Goal: Task Accomplishment & Management: Manage account settings

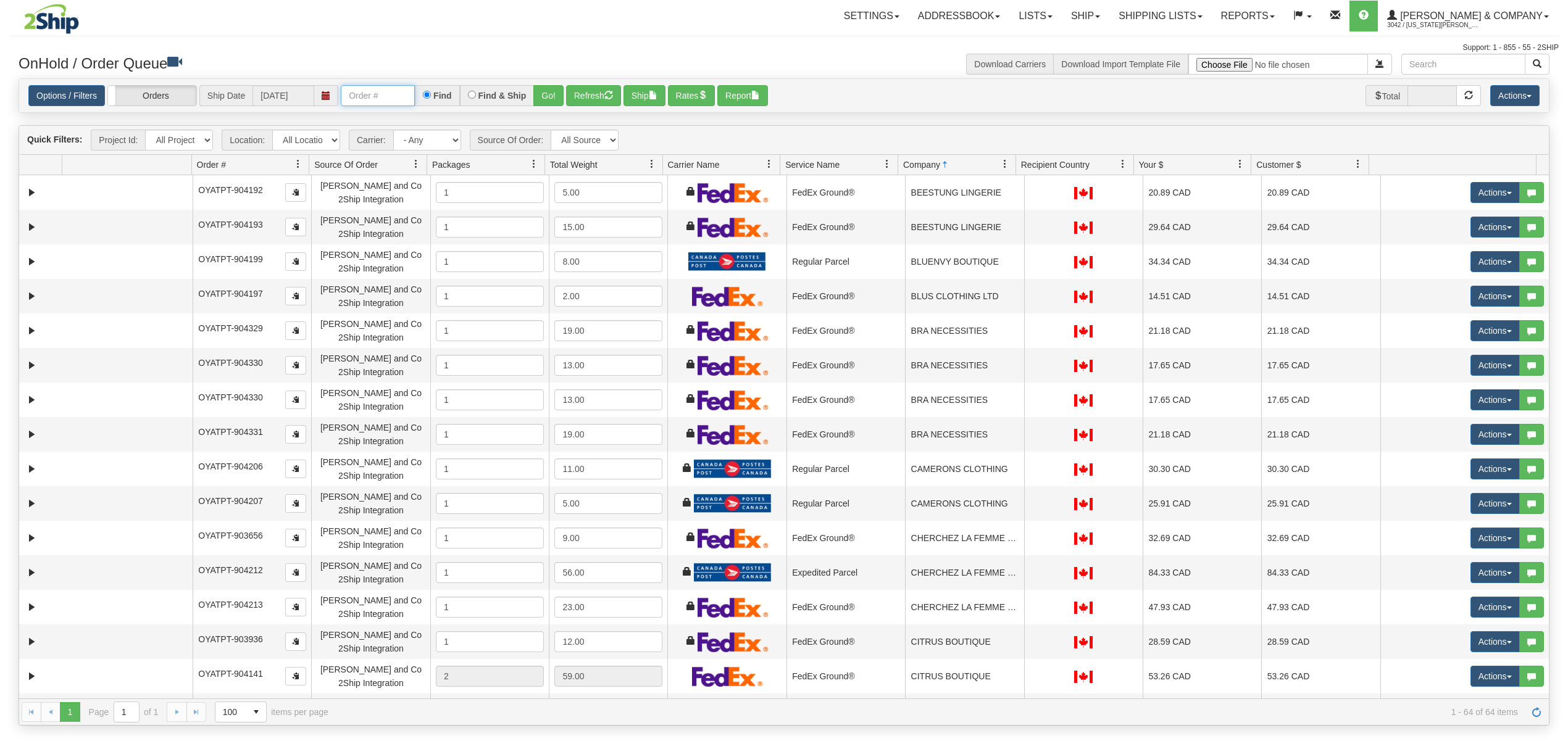
click at [375, 94] on input "text" at bounding box center [378, 95] width 74 height 21
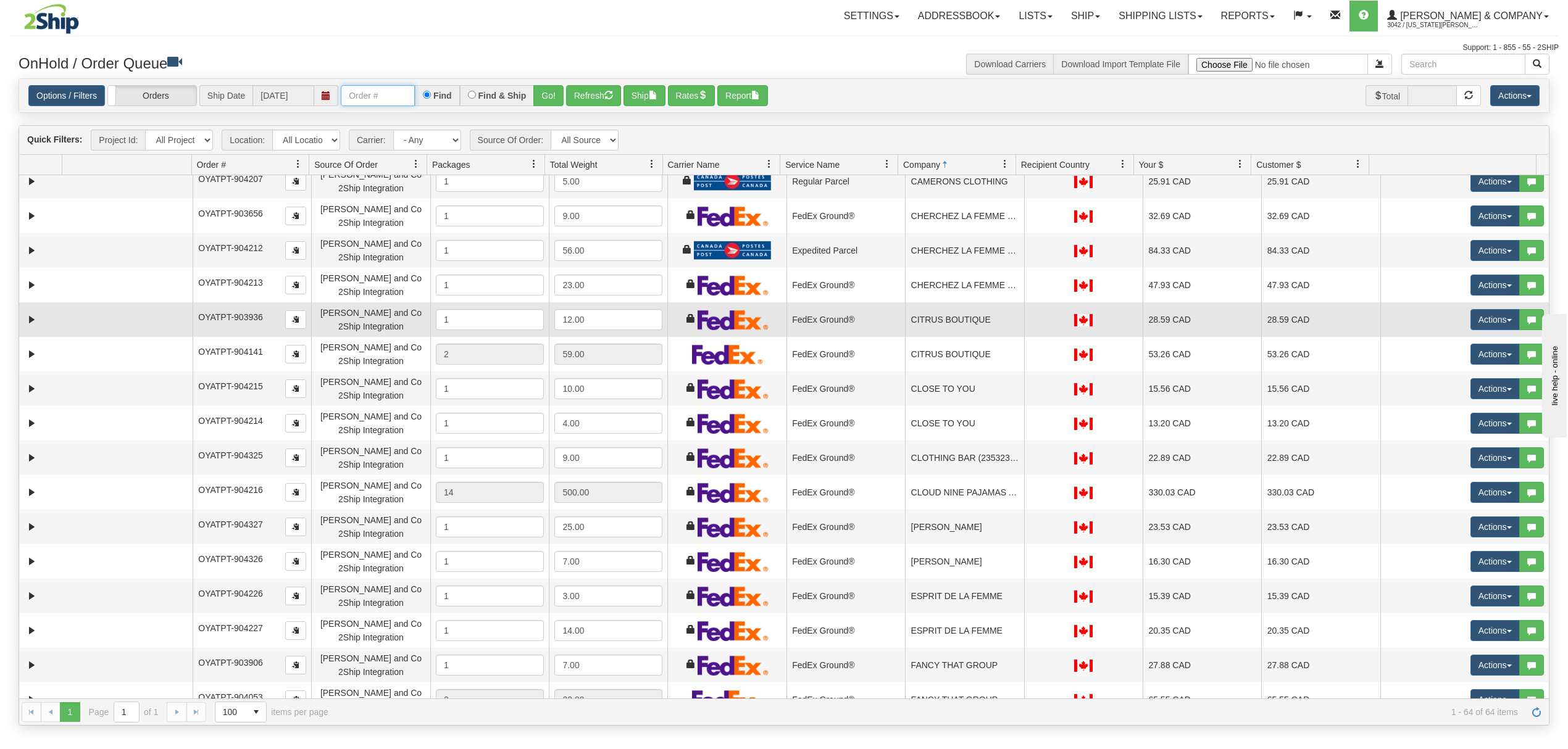
scroll to position [329, 0]
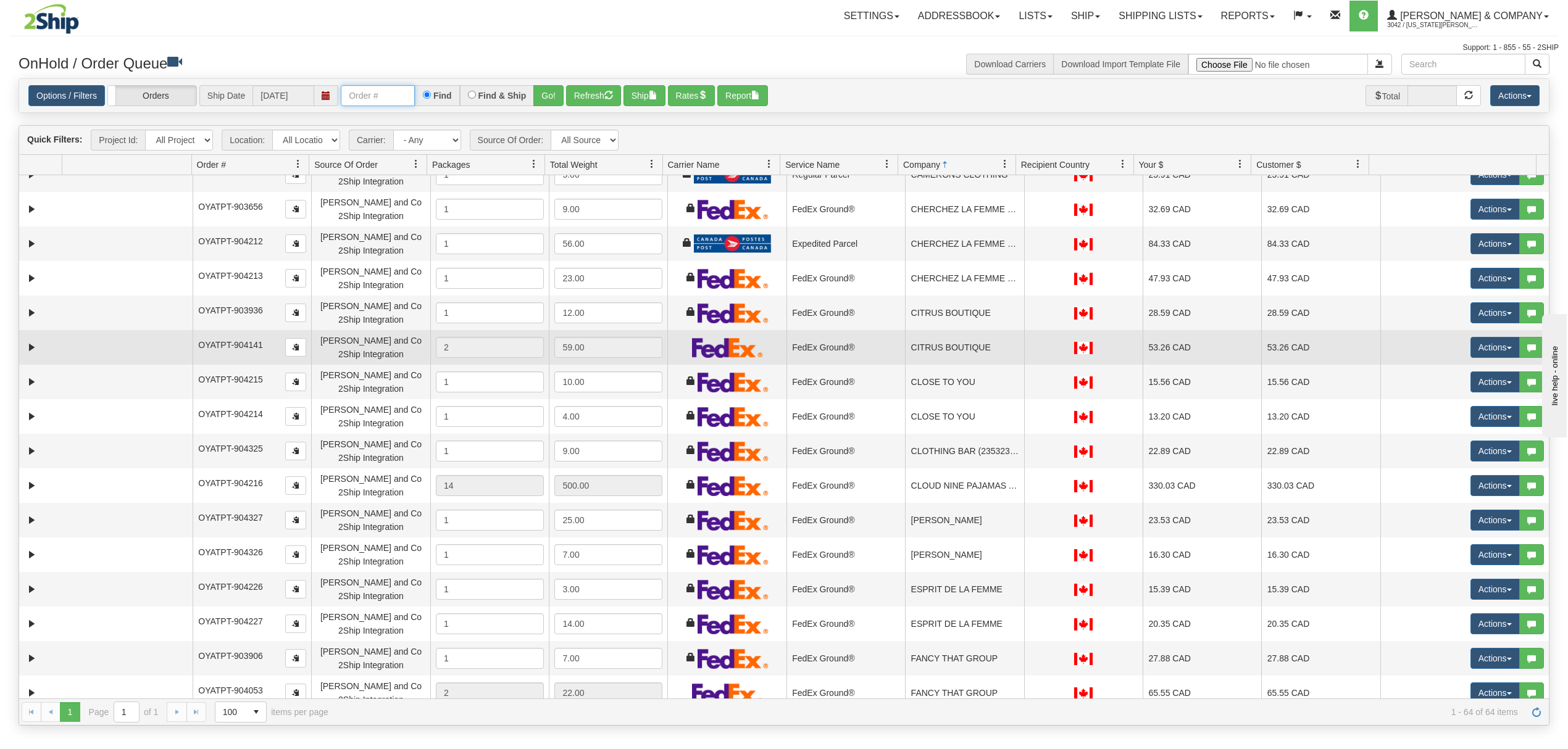
click at [945, 363] on td "CITRUS BOUTIQUE" at bounding box center [964, 347] width 118 height 35
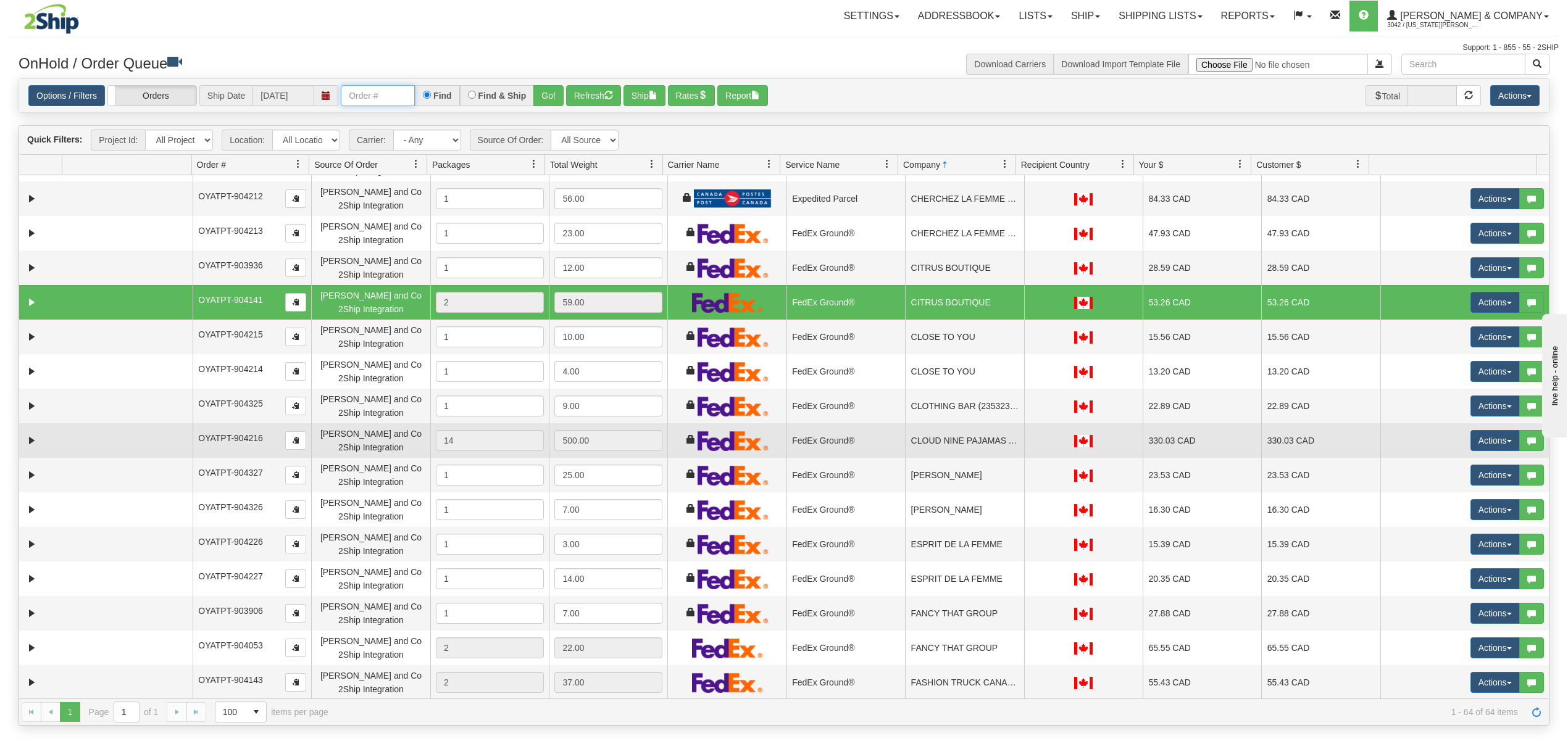
scroll to position [411, 0]
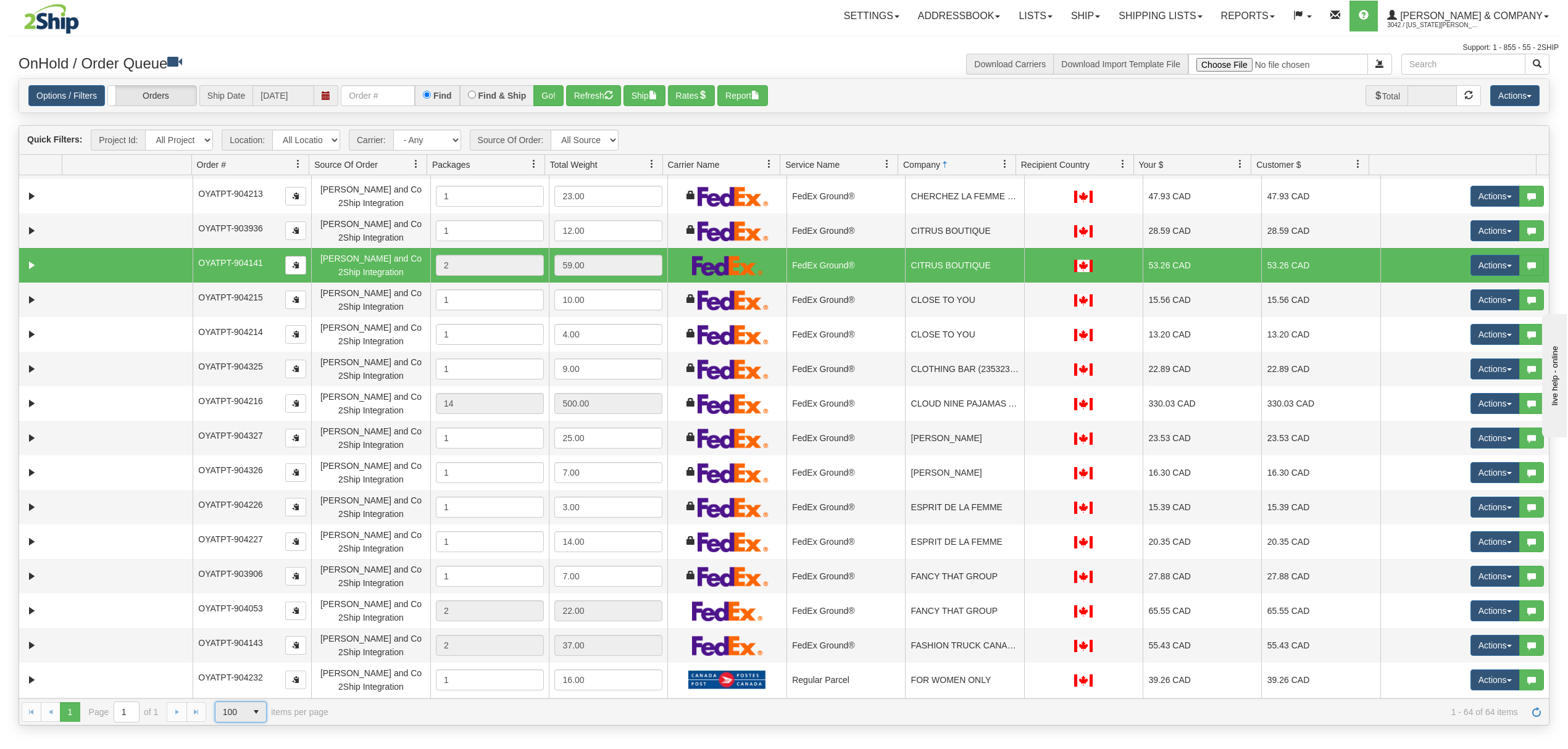
click at [240, 712] on span "100" at bounding box center [231, 712] width 31 height 19
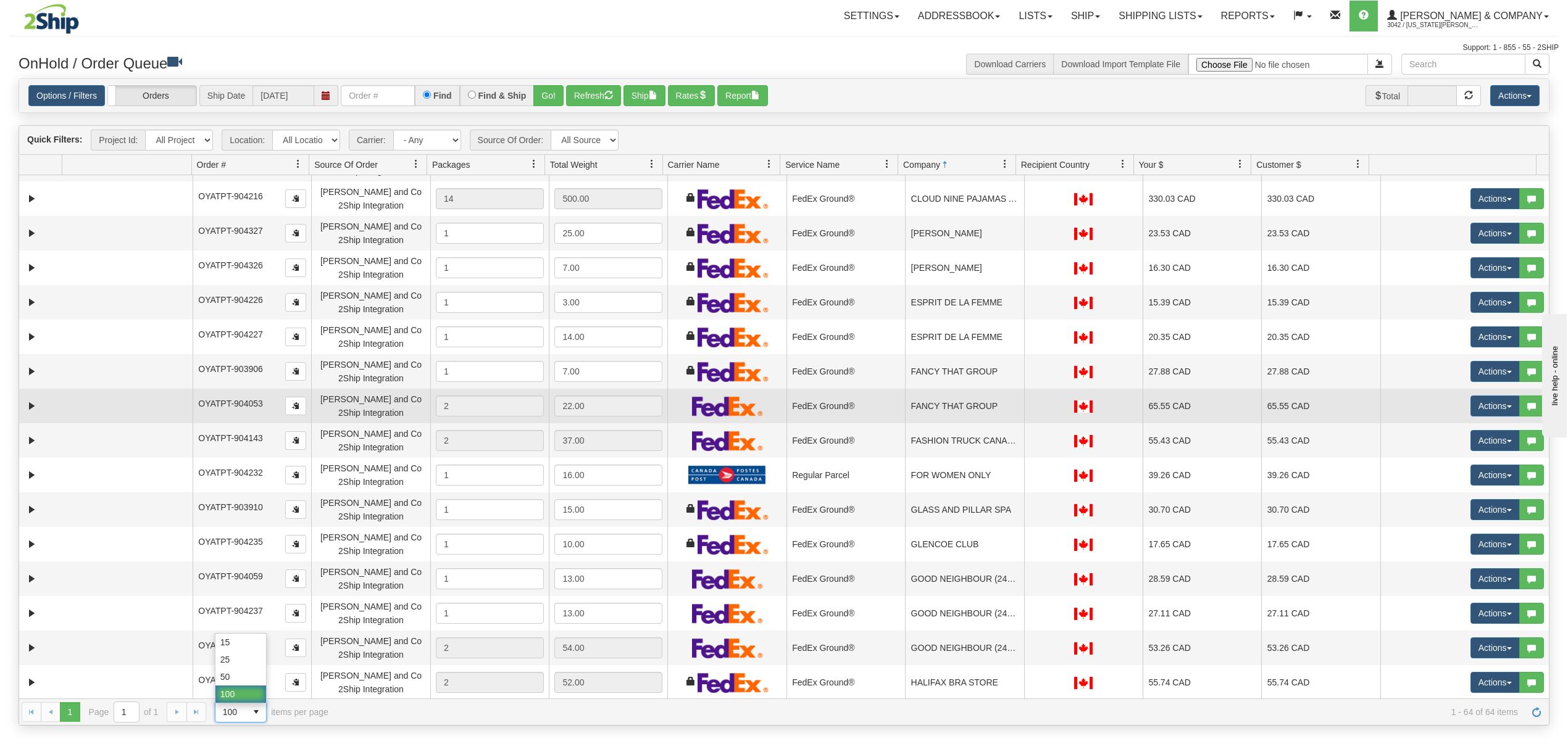
scroll to position [576, 0]
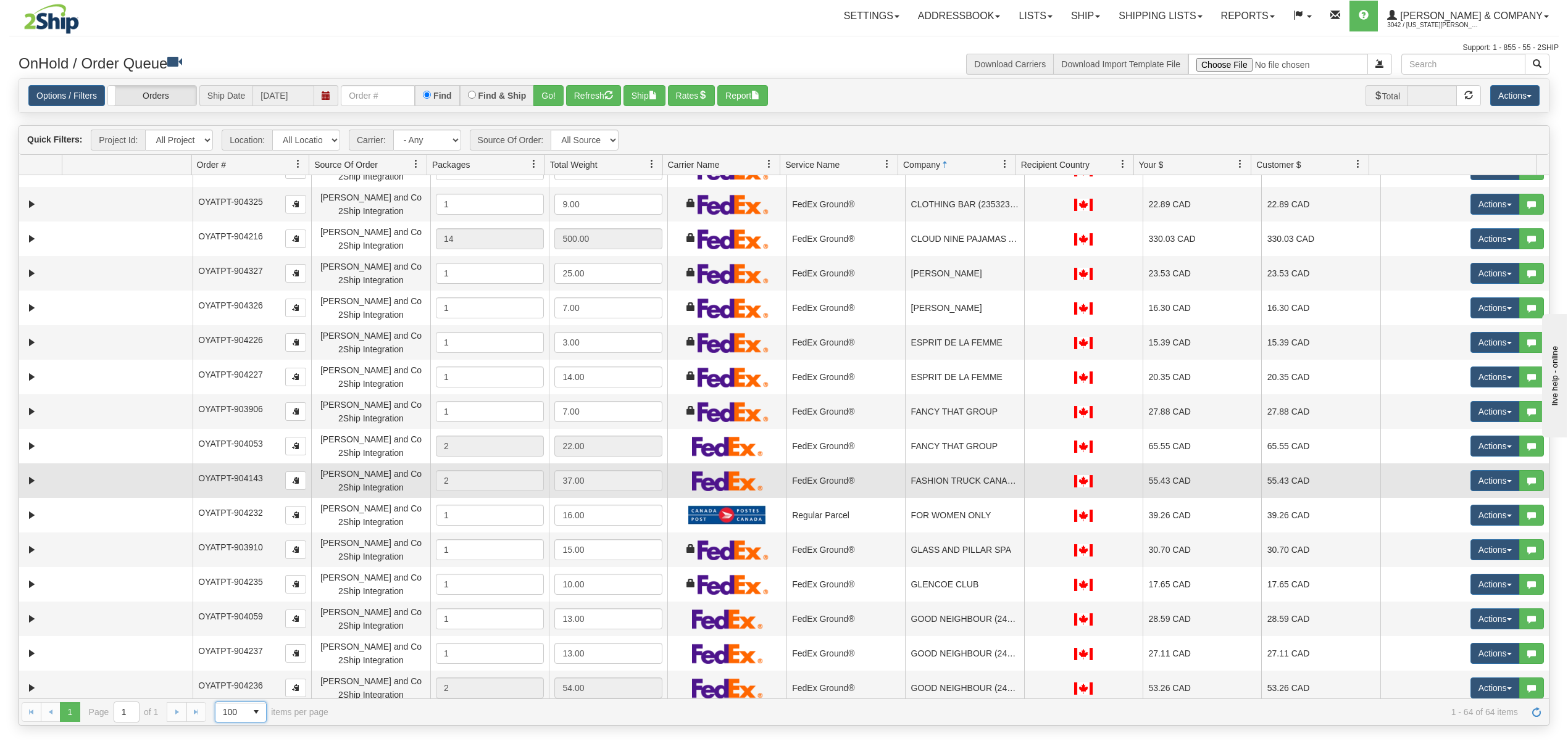
click at [964, 480] on td "FASHION TRUCK CANADA LTD" at bounding box center [964, 480] width 118 height 35
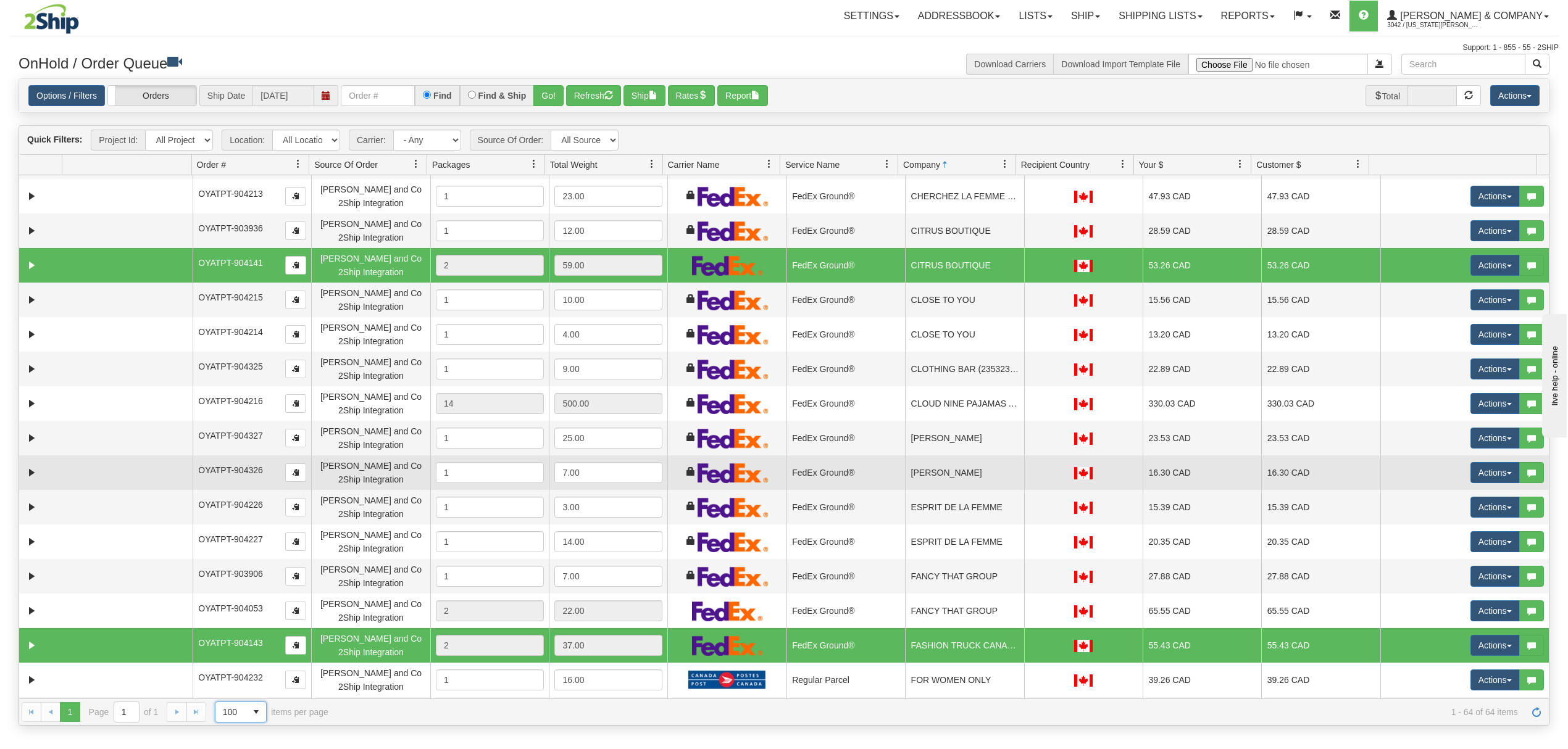
scroll to position [494, 0]
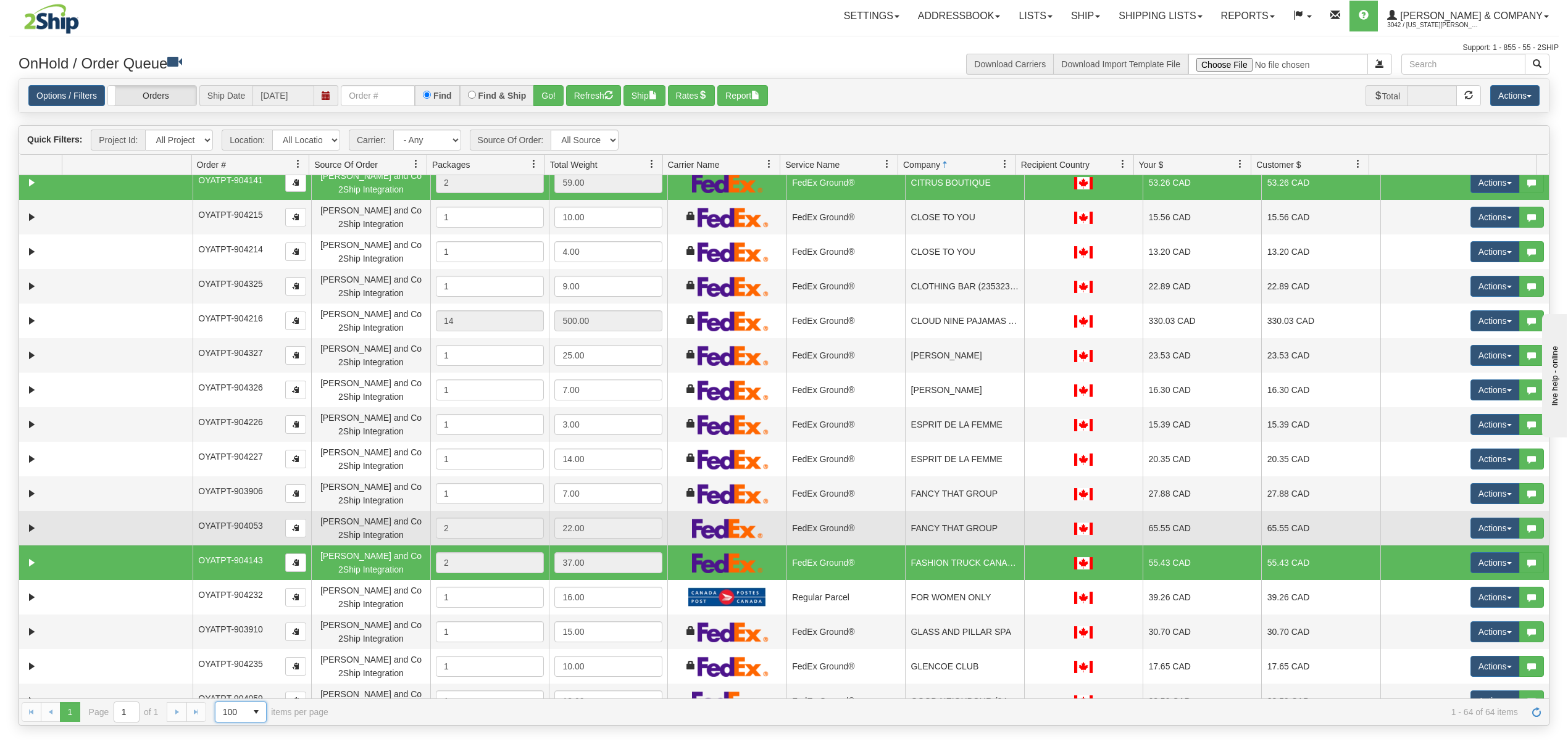
click at [953, 522] on td "FANCY THAT GROUP" at bounding box center [964, 528] width 118 height 35
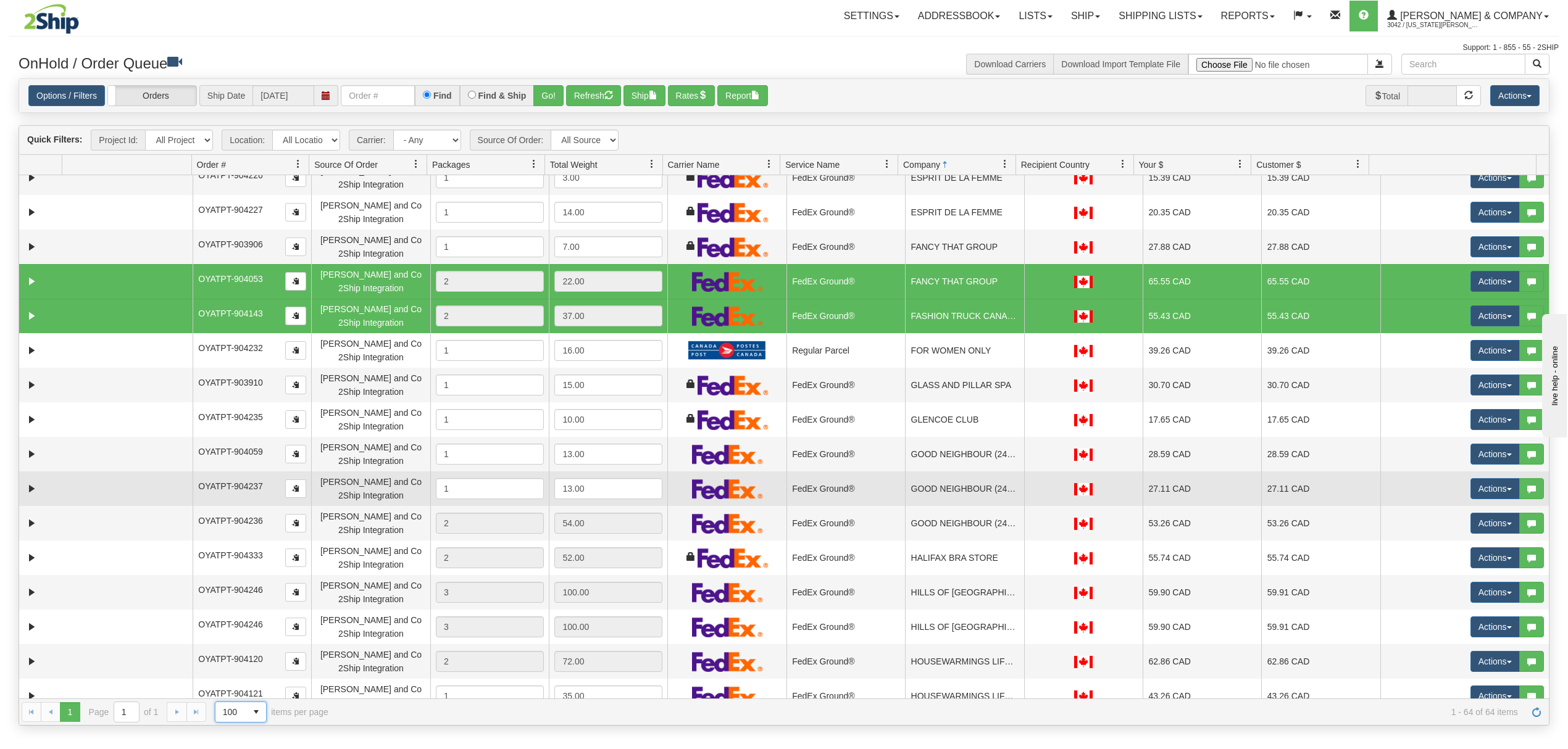
scroll to position [823, 0]
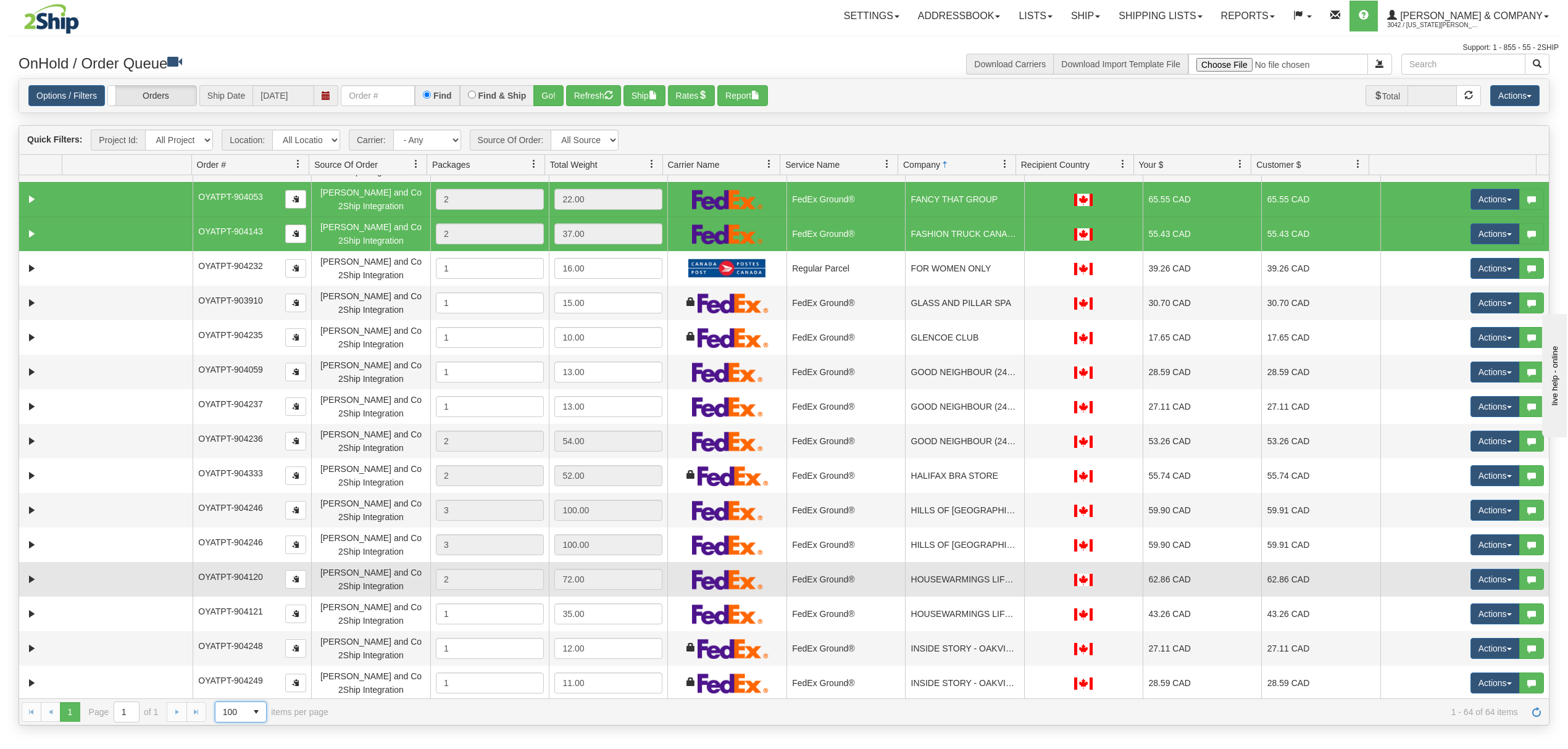
click at [974, 584] on td "HOUSEWARMINGS LIFESTYLE STORE" at bounding box center [964, 579] width 118 height 35
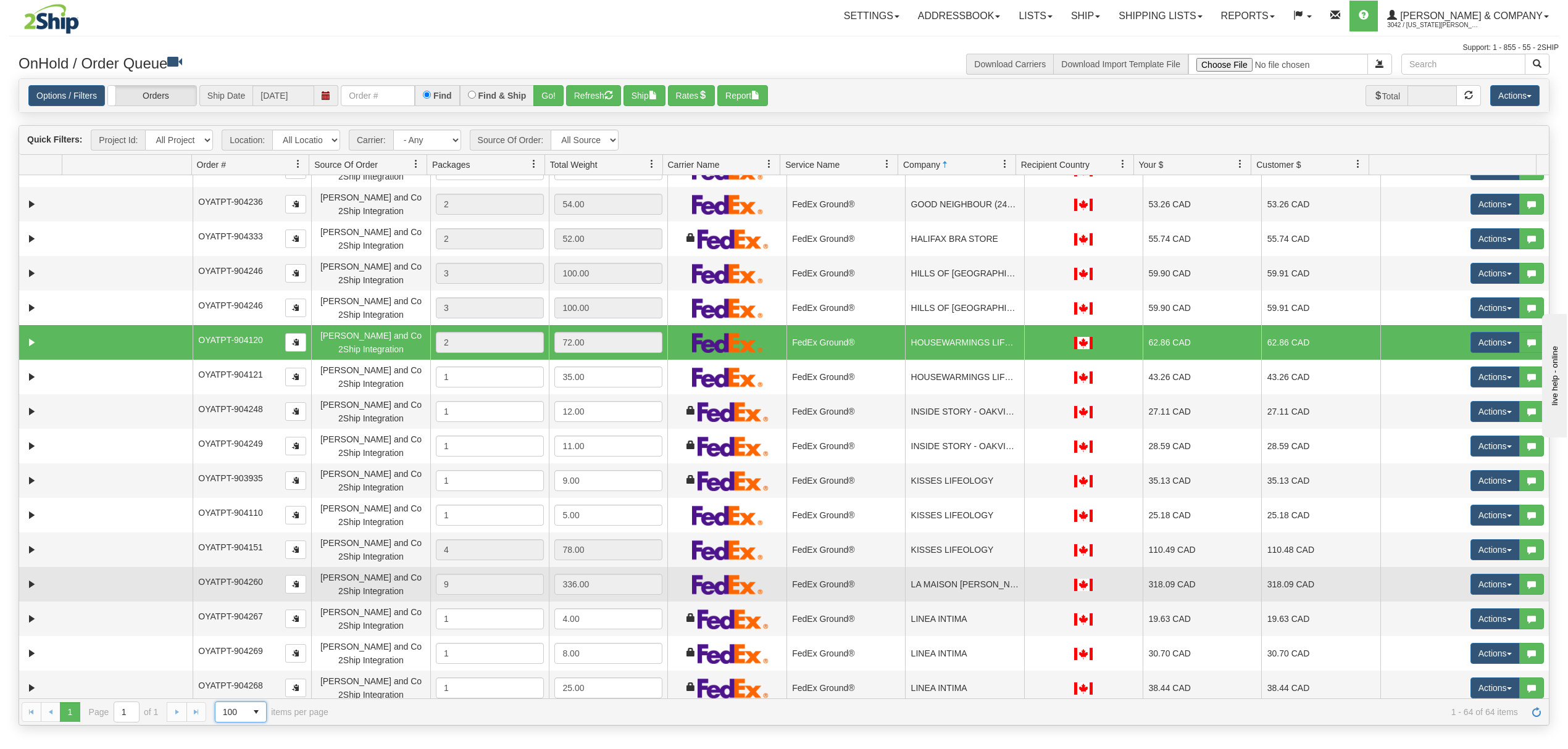
scroll to position [1070, 0]
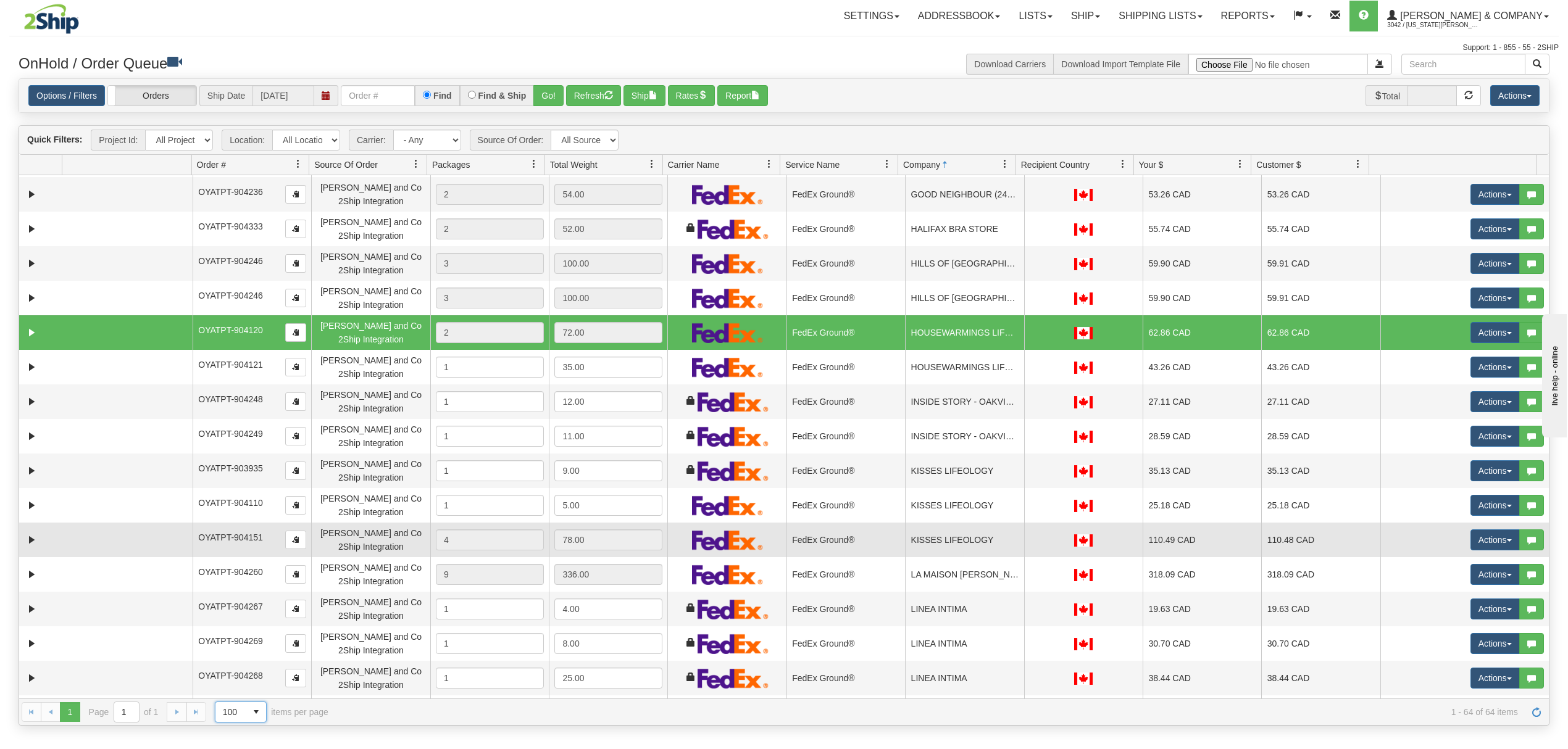
click at [974, 541] on td "KISSES LIFEOLOGY" at bounding box center [964, 540] width 118 height 35
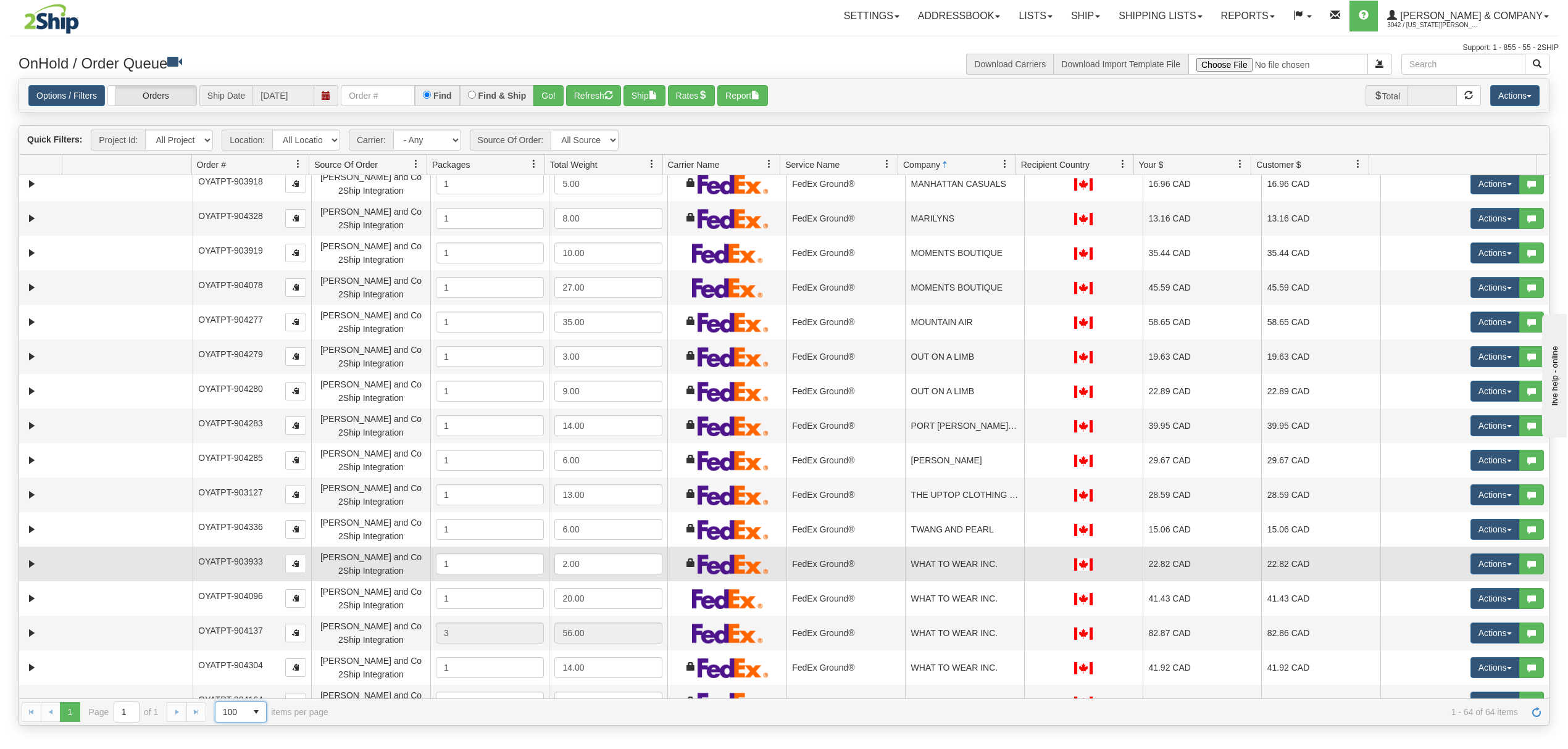
scroll to position [1687, 0]
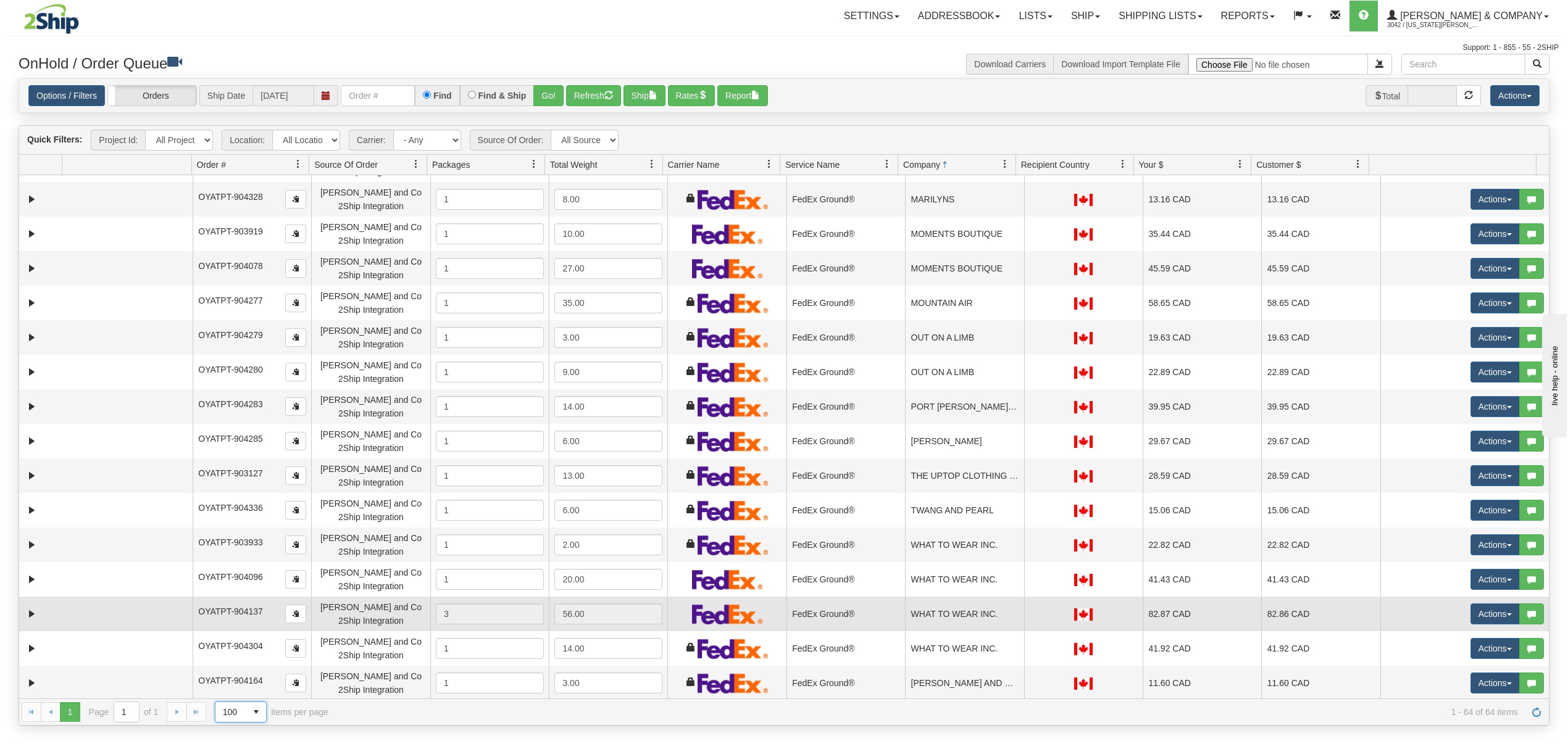
click at [935, 611] on td "WHAT TO WEAR INC." at bounding box center [964, 614] width 118 height 35
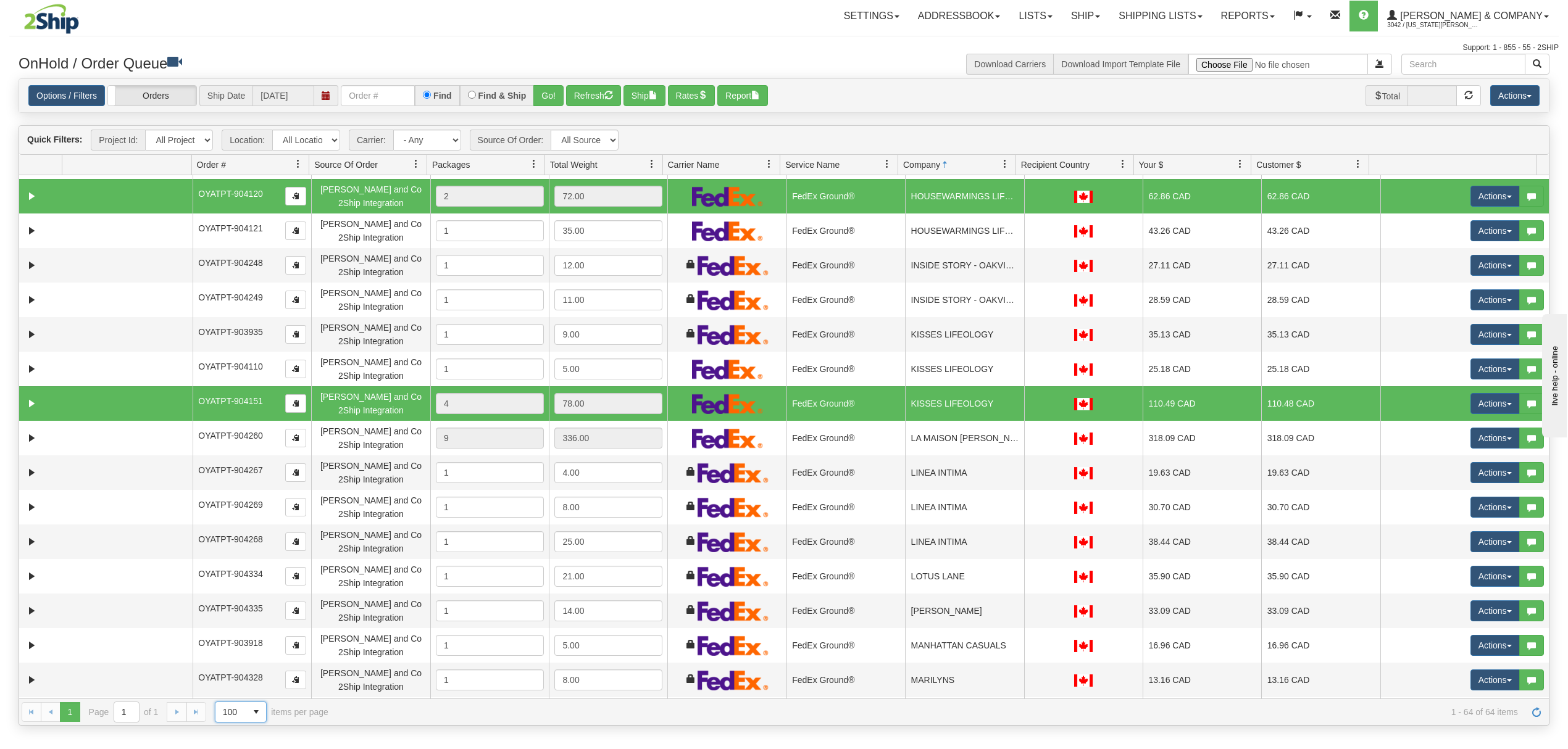
scroll to position [1028, 0]
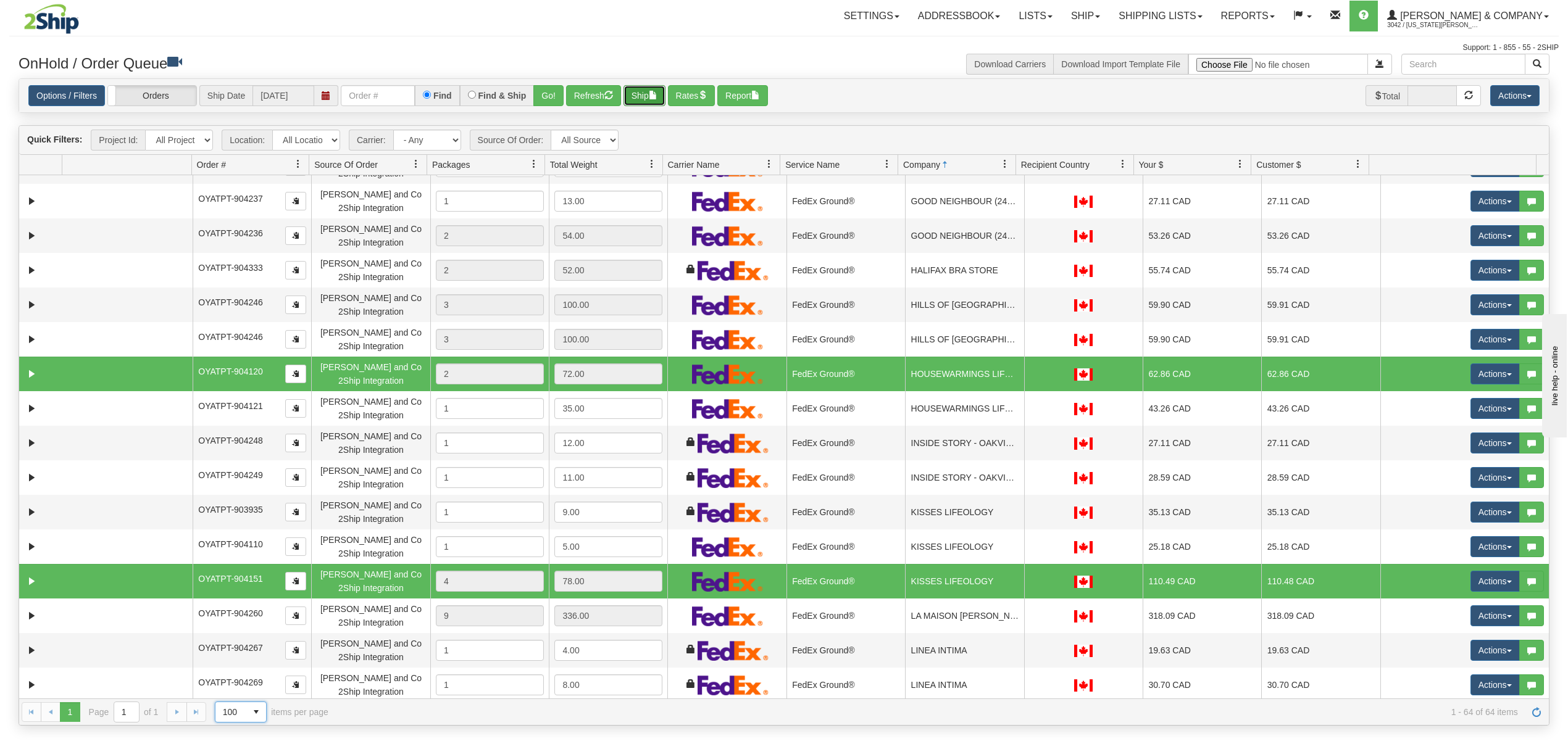
click at [655, 97] on span "button" at bounding box center [653, 95] width 9 height 9
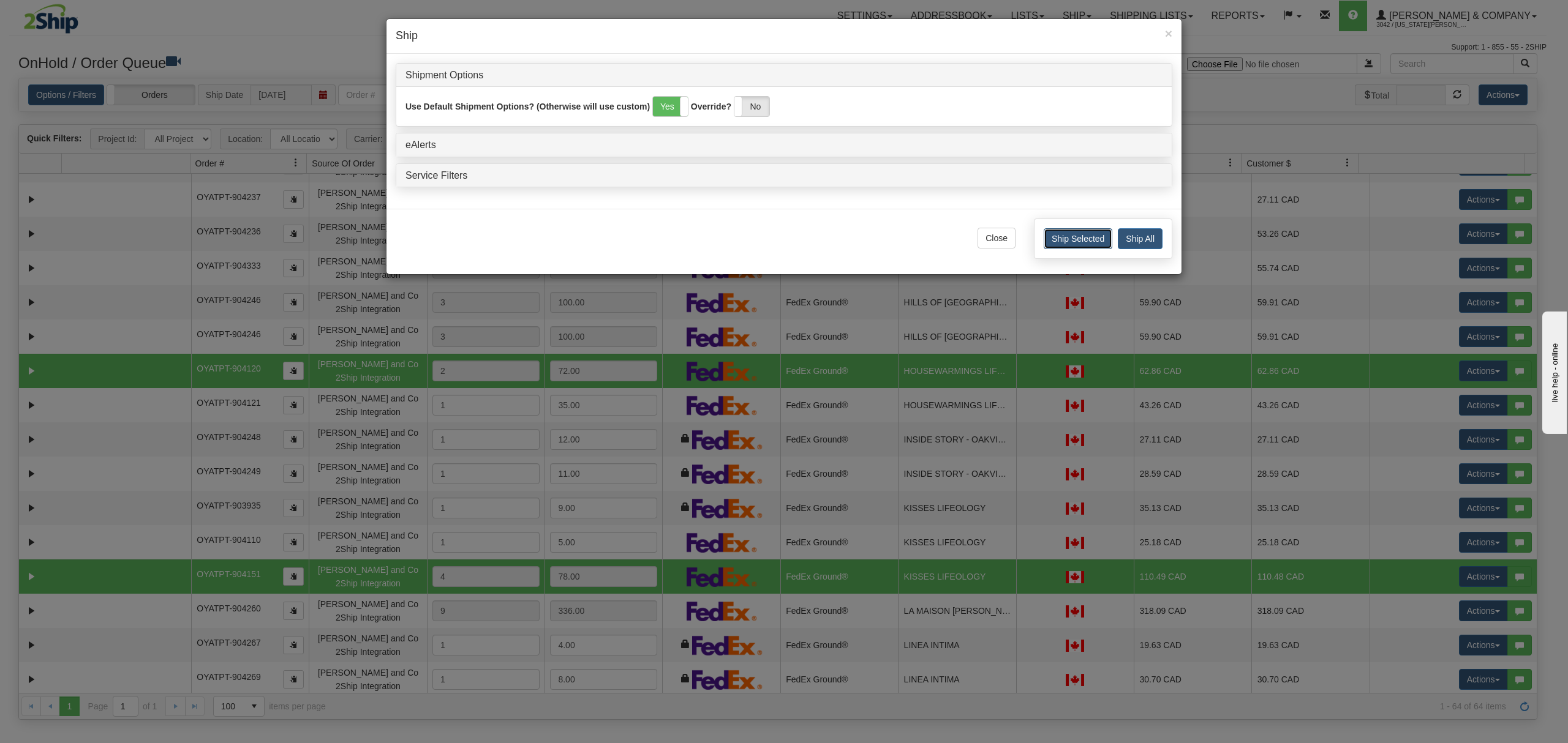
click at [1083, 243] on button "Ship Selected" at bounding box center [1078, 238] width 69 height 21
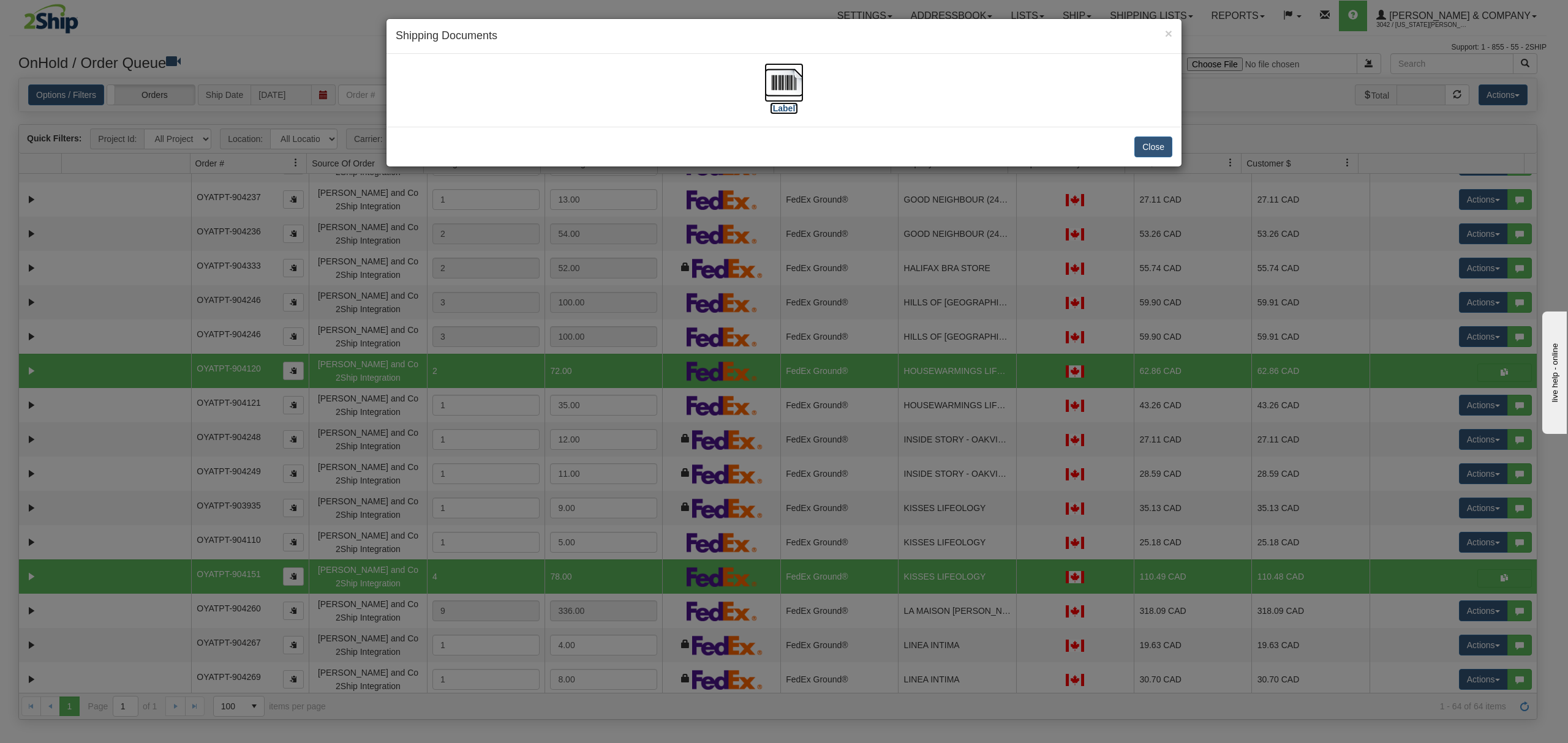
click at [787, 79] on img at bounding box center [784, 82] width 39 height 39
drag, startPoint x: 1166, startPoint y: 141, endPoint x: 1165, endPoint y: 131, distance: 10.0
click at [1165, 143] on button "Close" at bounding box center [1153, 147] width 38 height 21
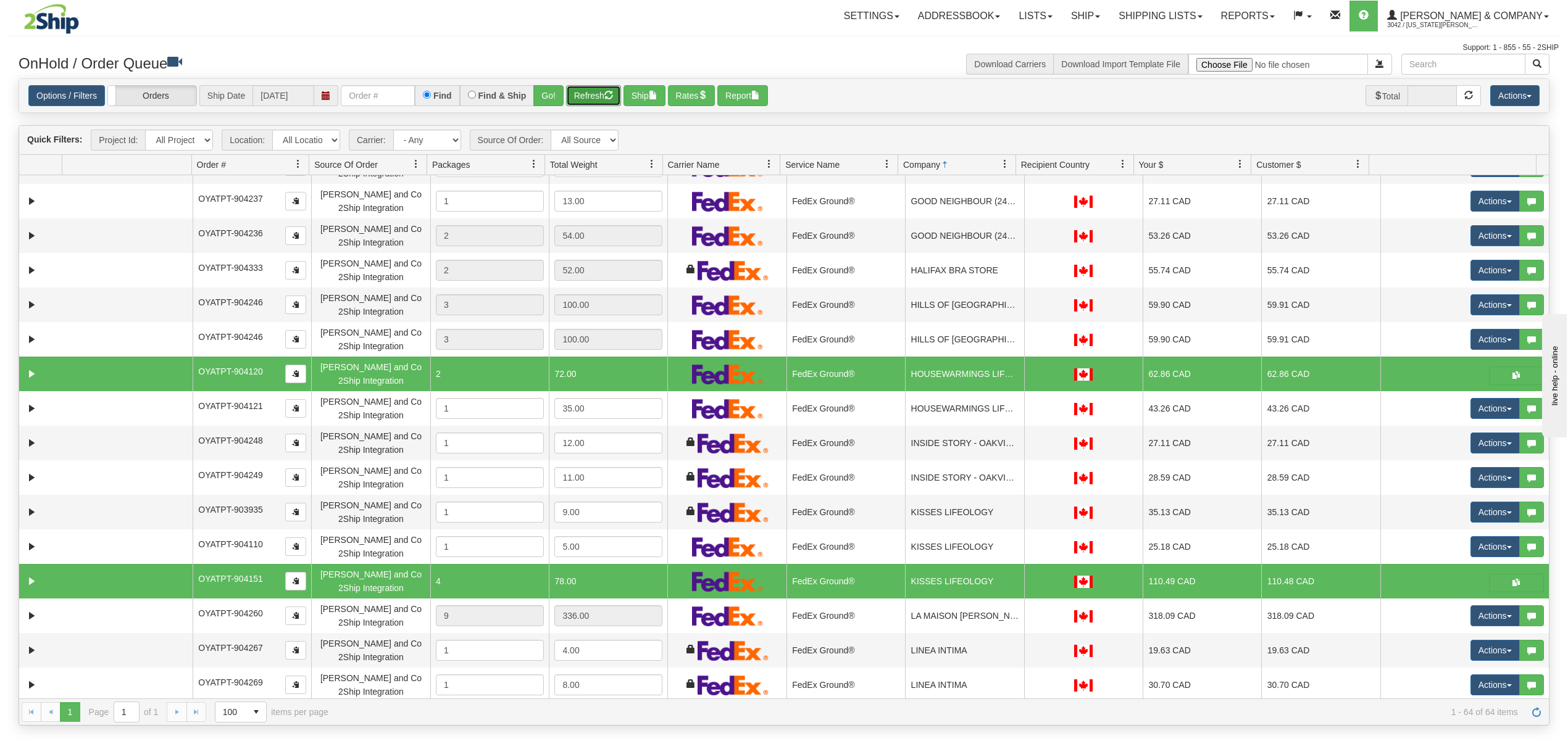
click at [611, 94] on span "button" at bounding box center [609, 95] width 9 height 9
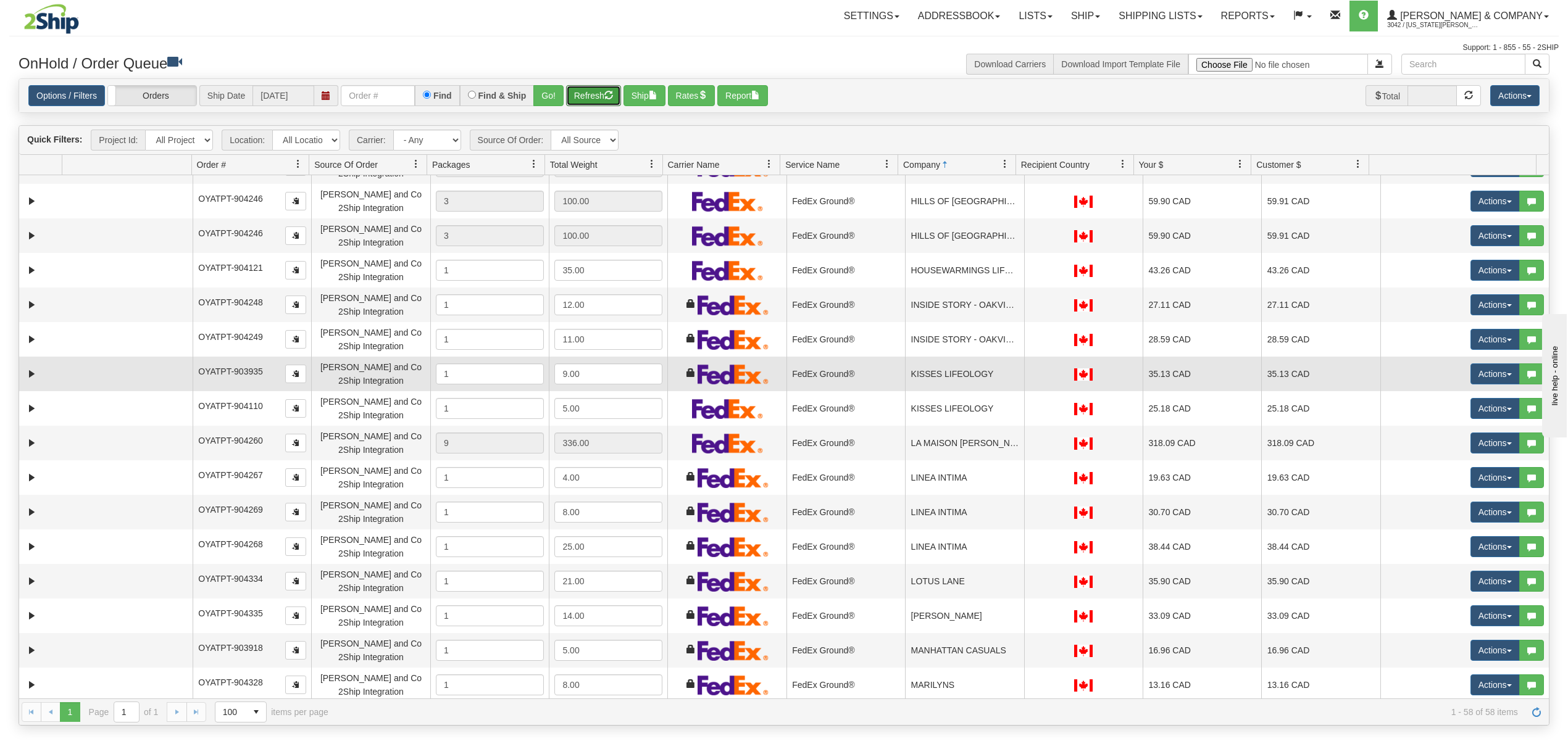
click at [936, 386] on td "KISSES LIFEOLOGY" at bounding box center [964, 374] width 118 height 35
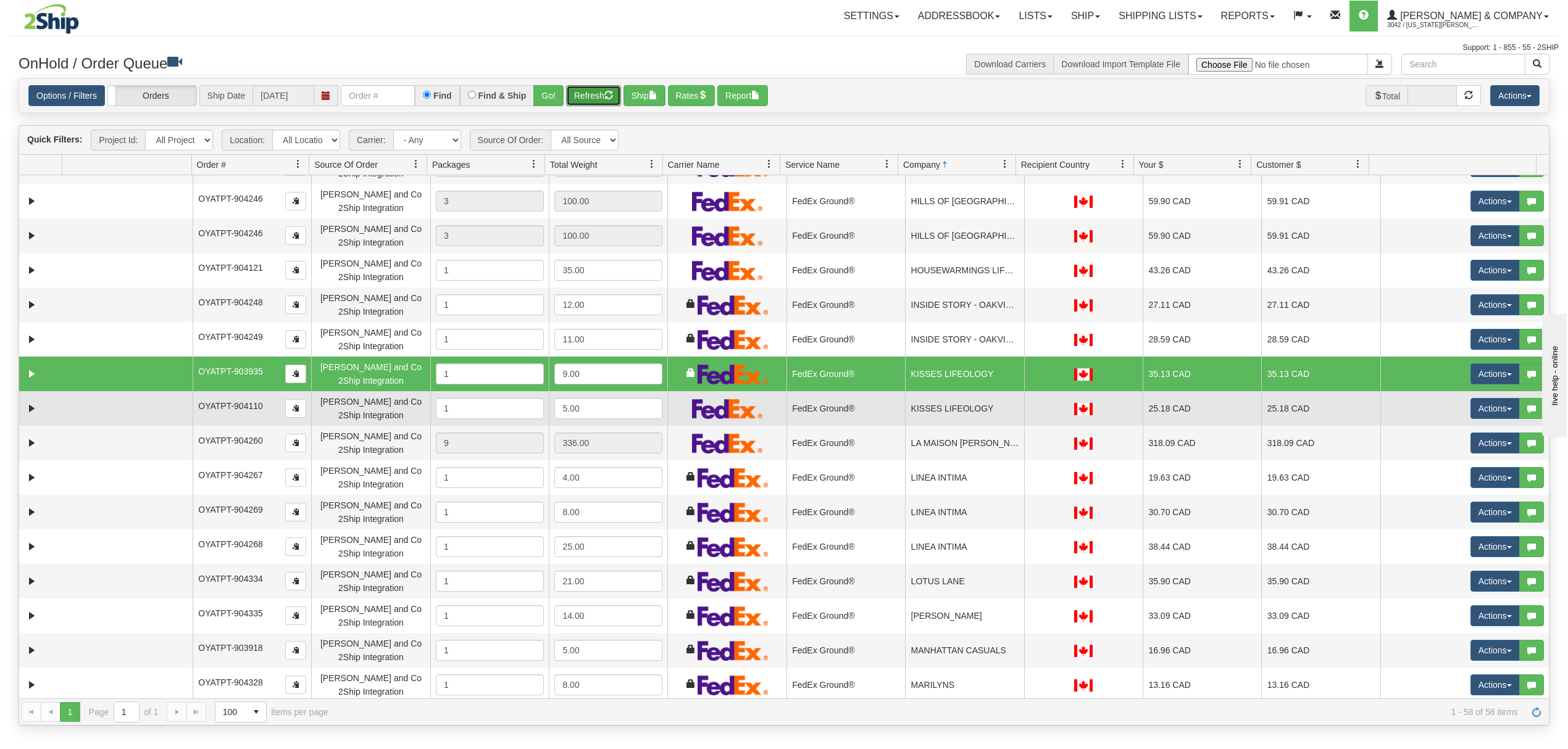
click at [958, 408] on td "KISSES LIFEOLOGY" at bounding box center [964, 408] width 118 height 35
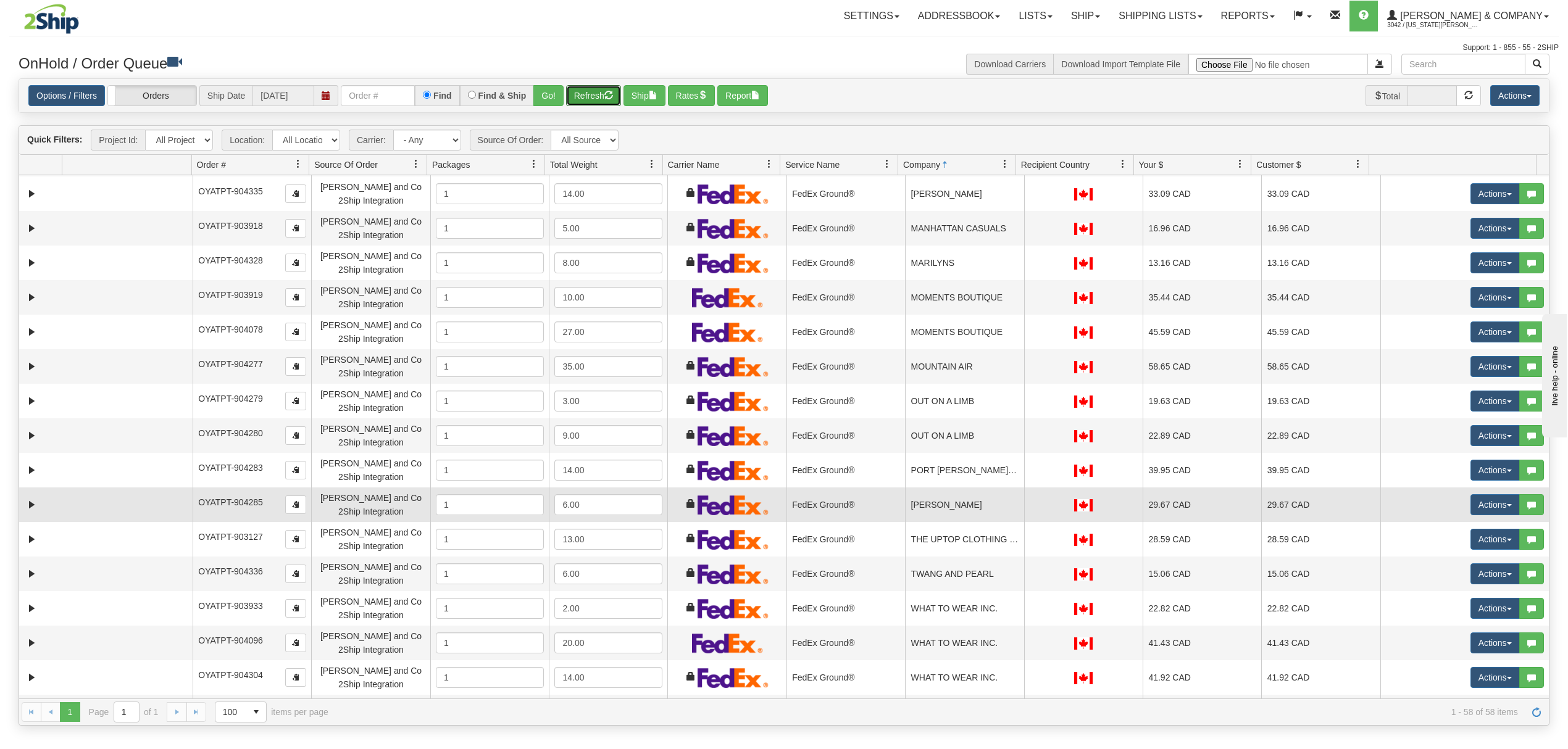
scroll to position [1480, 0]
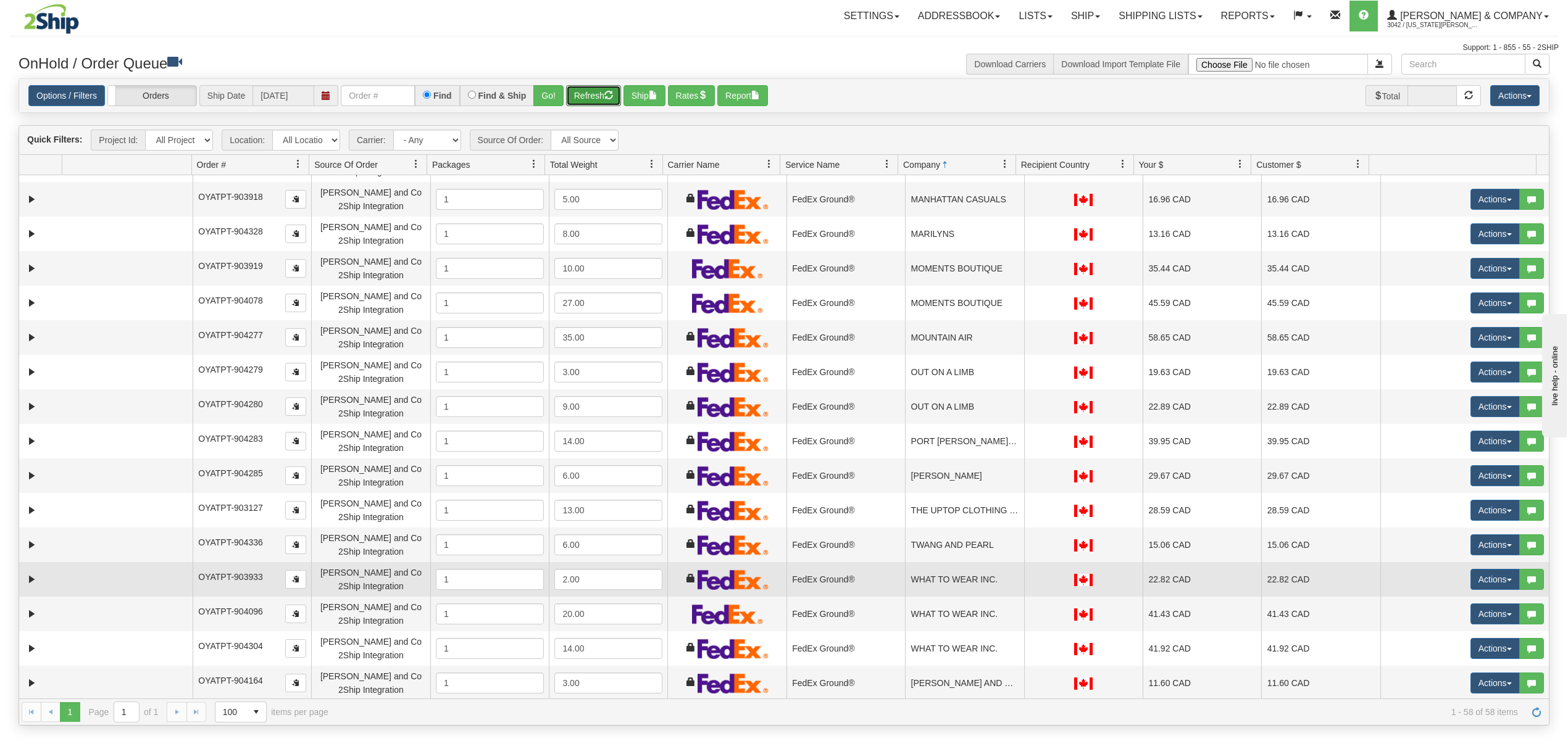
click at [957, 579] on td "WHAT TO WEAR INC." at bounding box center [964, 579] width 118 height 35
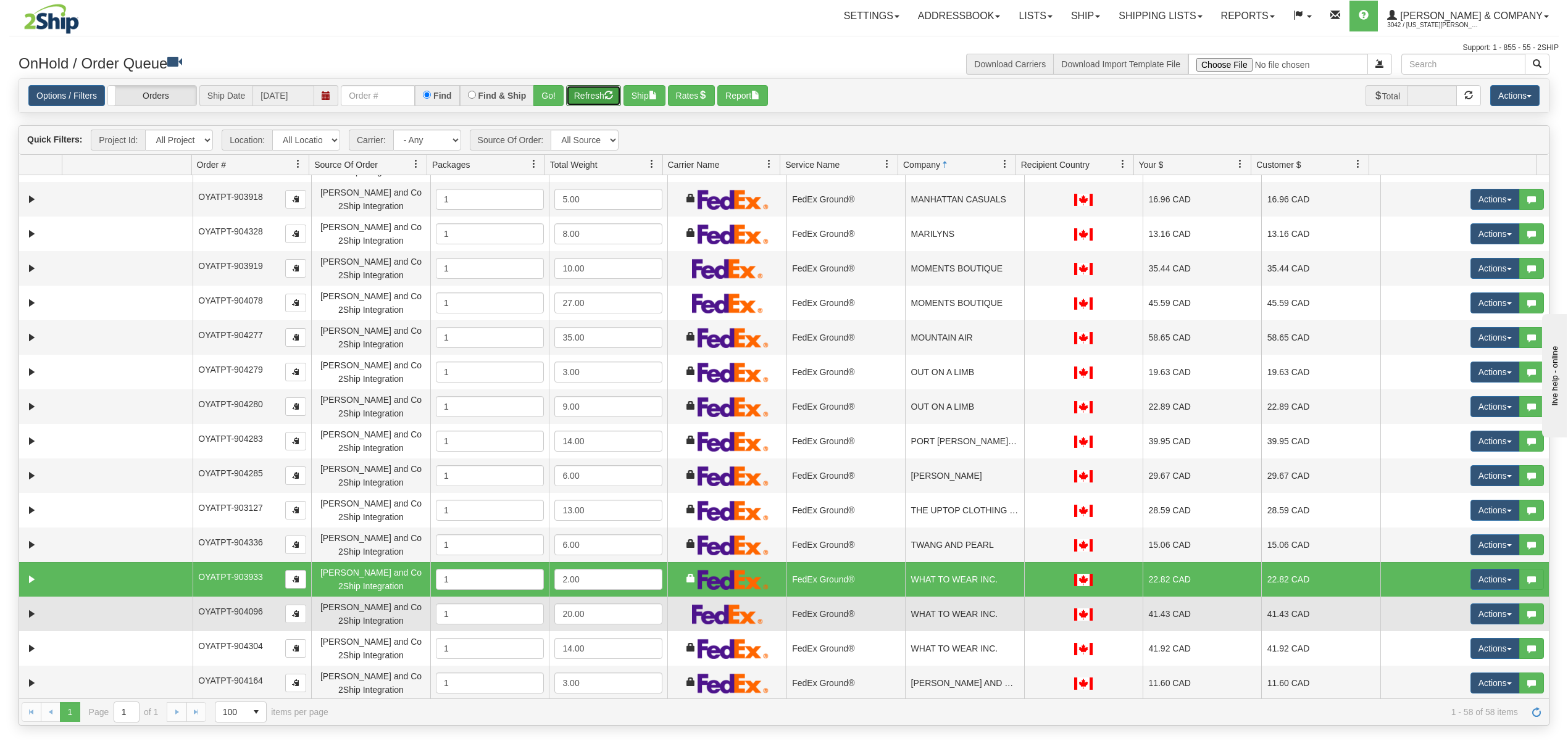
click at [986, 606] on td "WHAT TO WEAR INC." at bounding box center [964, 614] width 118 height 35
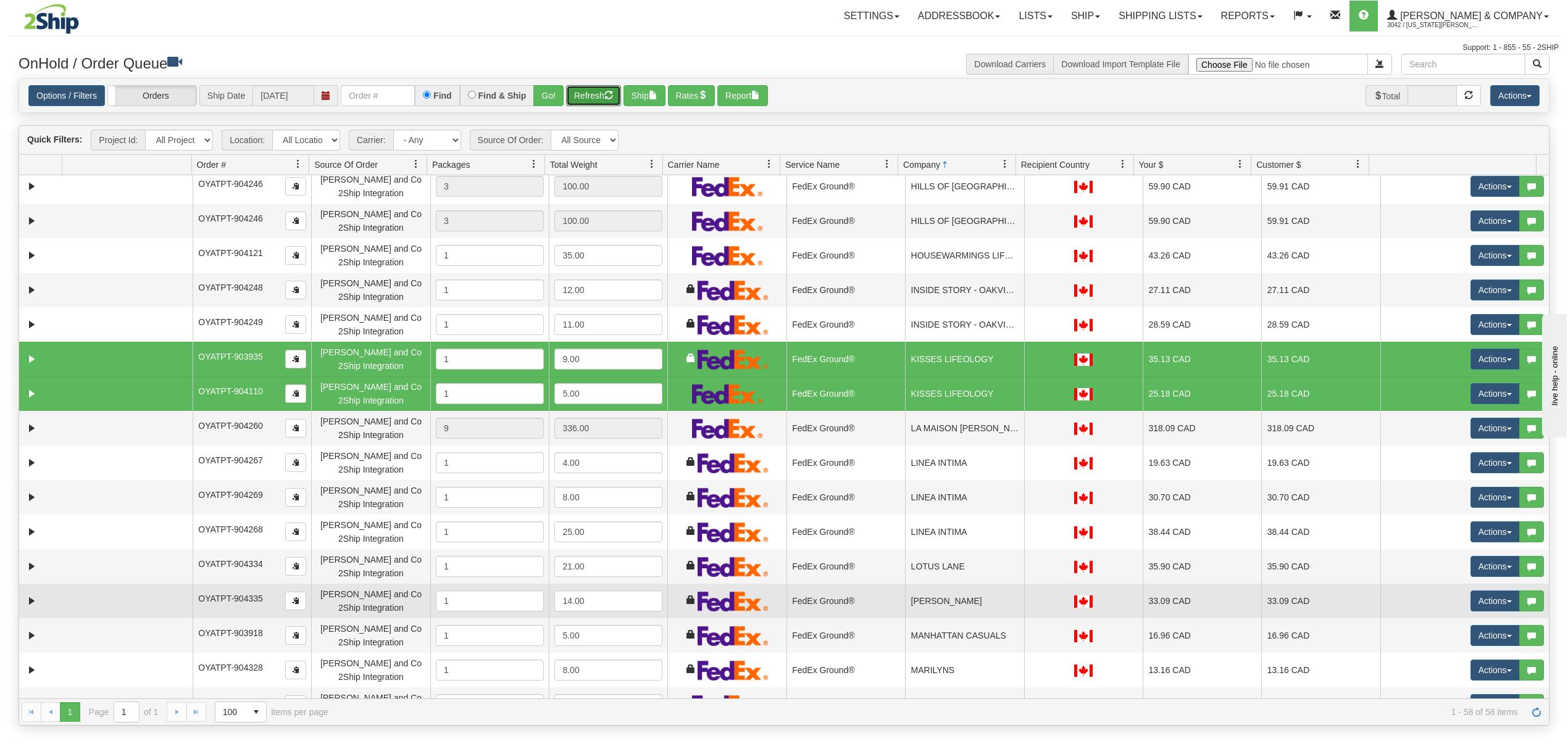
scroll to position [904, 0]
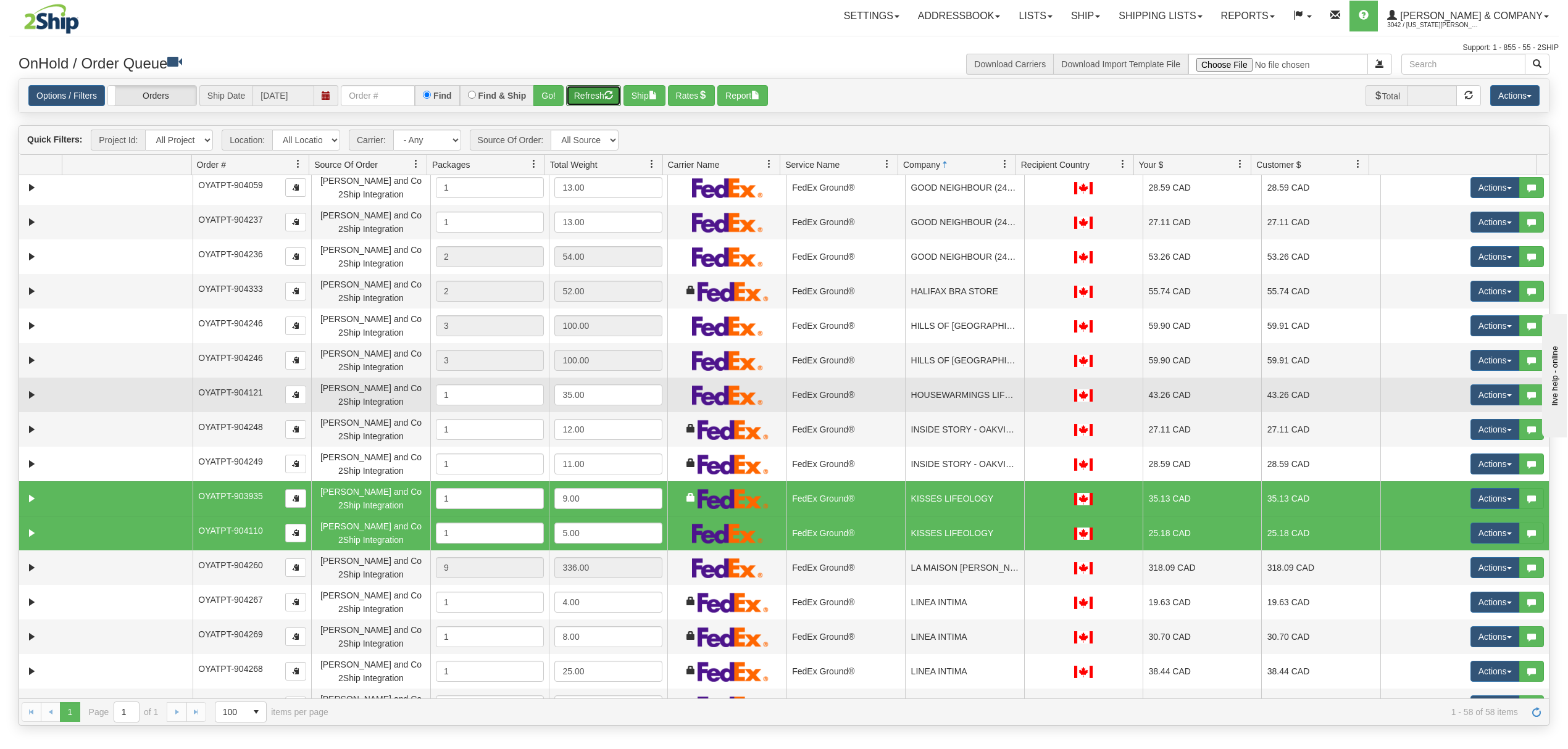
click at [954, 400] on td "HOUSEWARMINGS LIFESTYLE STORE" at bounding box center [964, 395] width 118 height 35
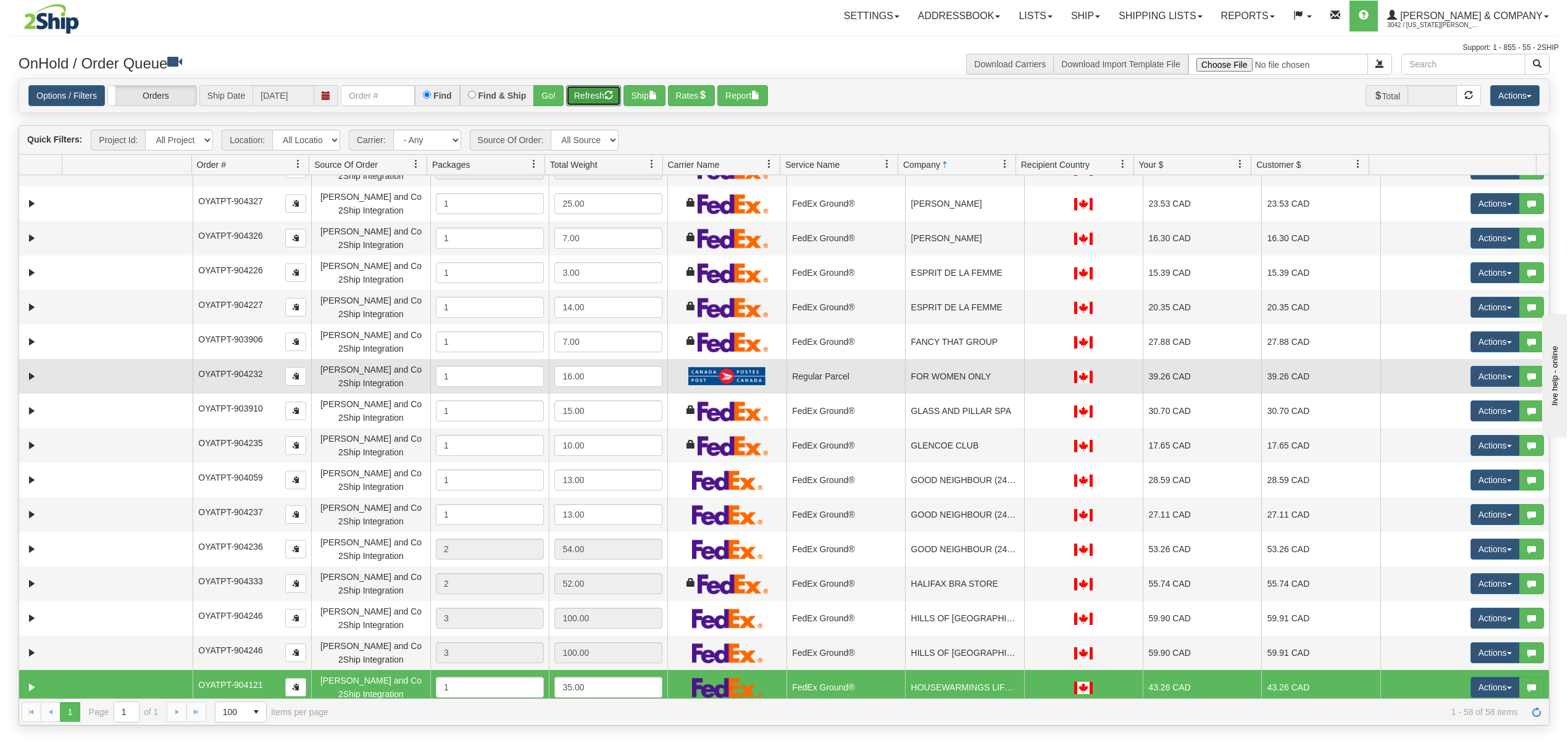
scroll to position [574, 0]
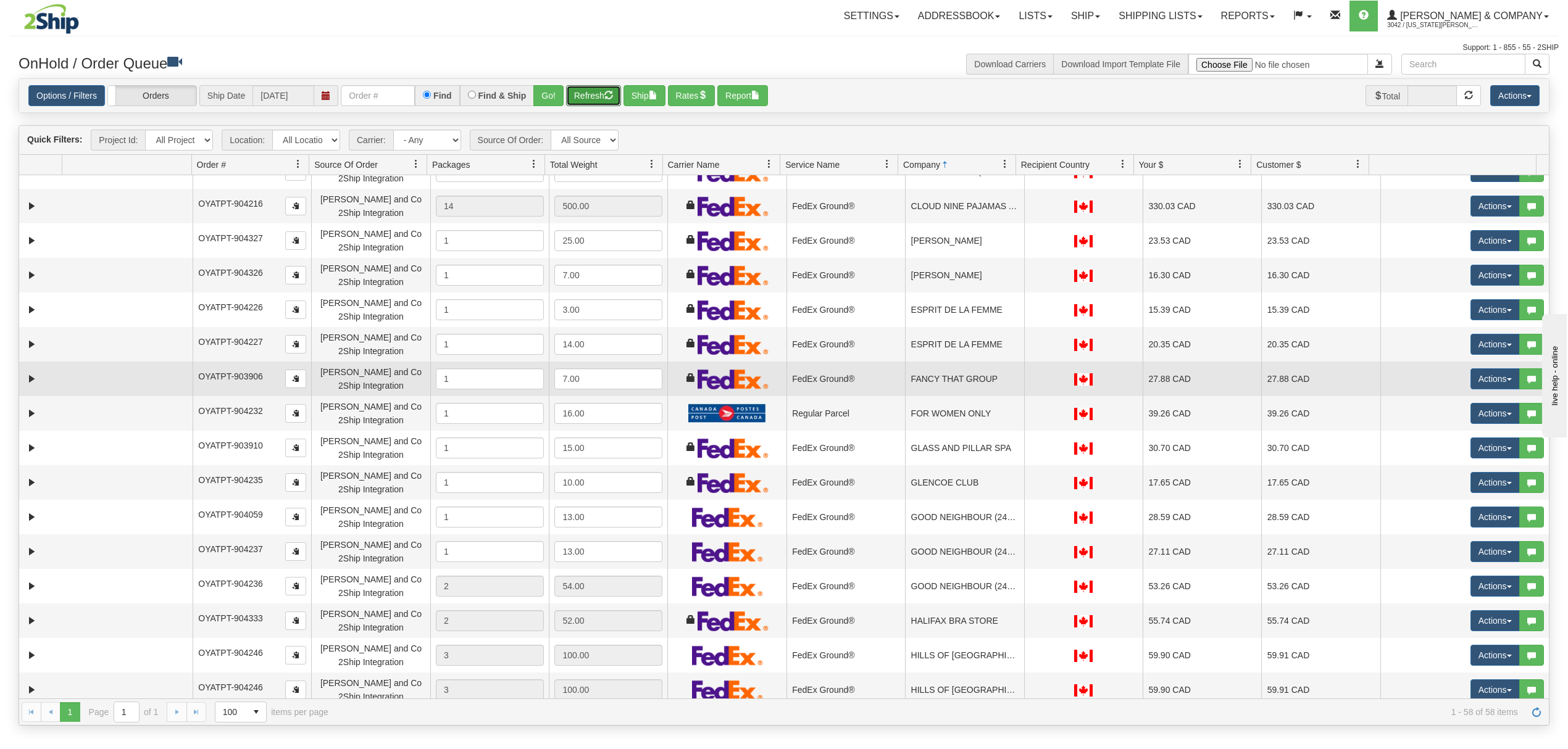
click at [970, 377] on td "FANCY THAT GROUP" at bounding box center [964, 379] width 118 height 35
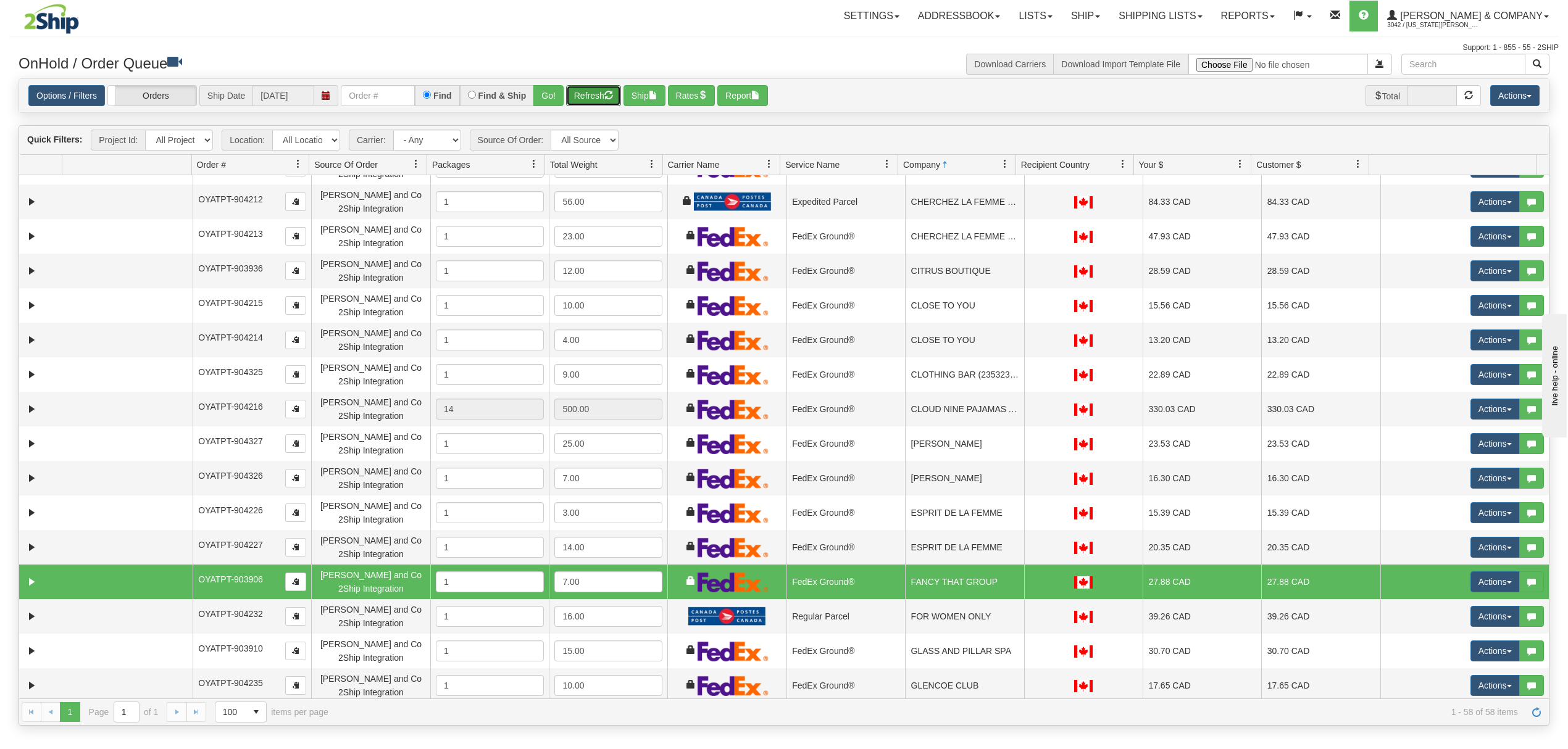
scroll to position [327, 0]
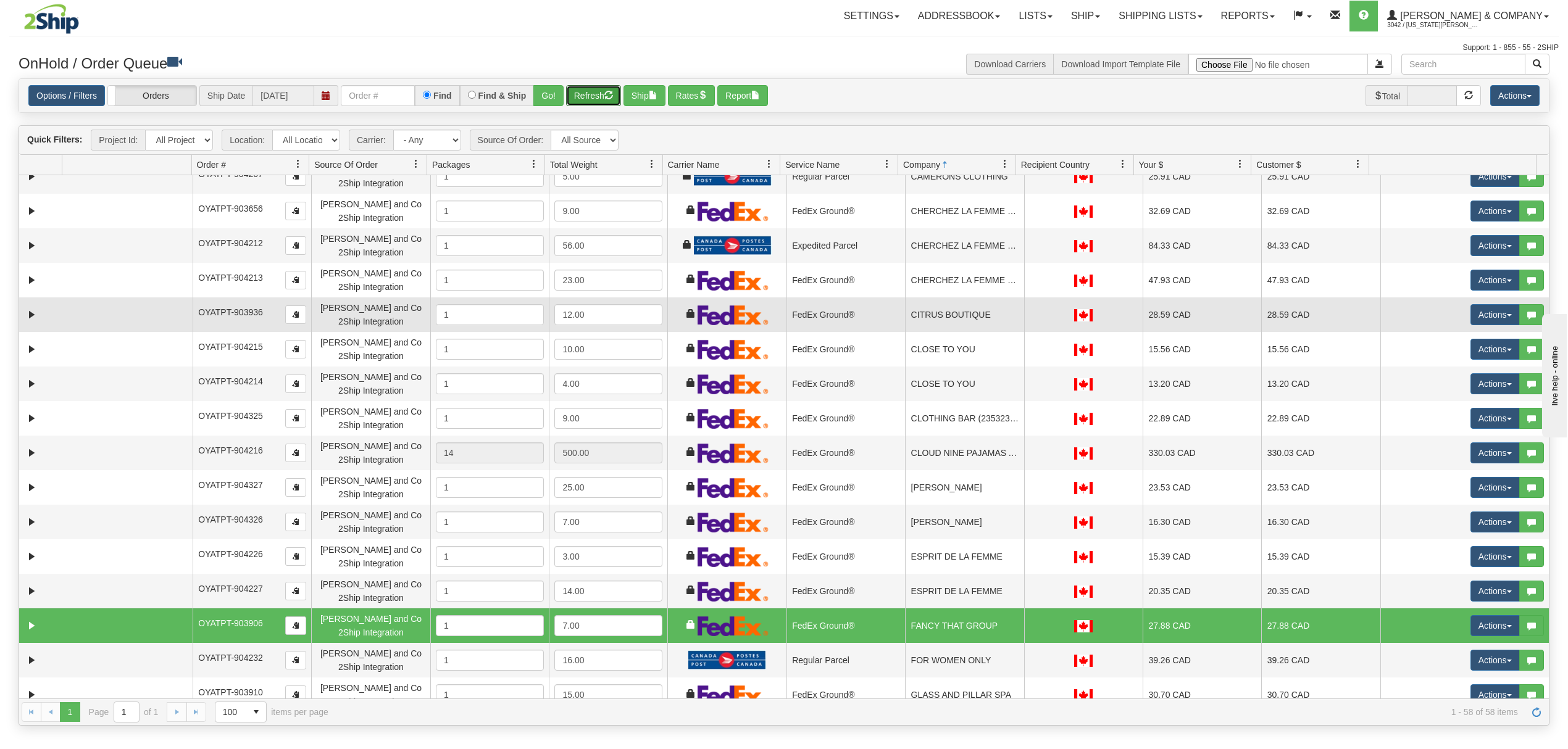
click at [976, 328] on td "CITRUS BOUTIQUE" at bounding box center [964, 314] width 118 height 35
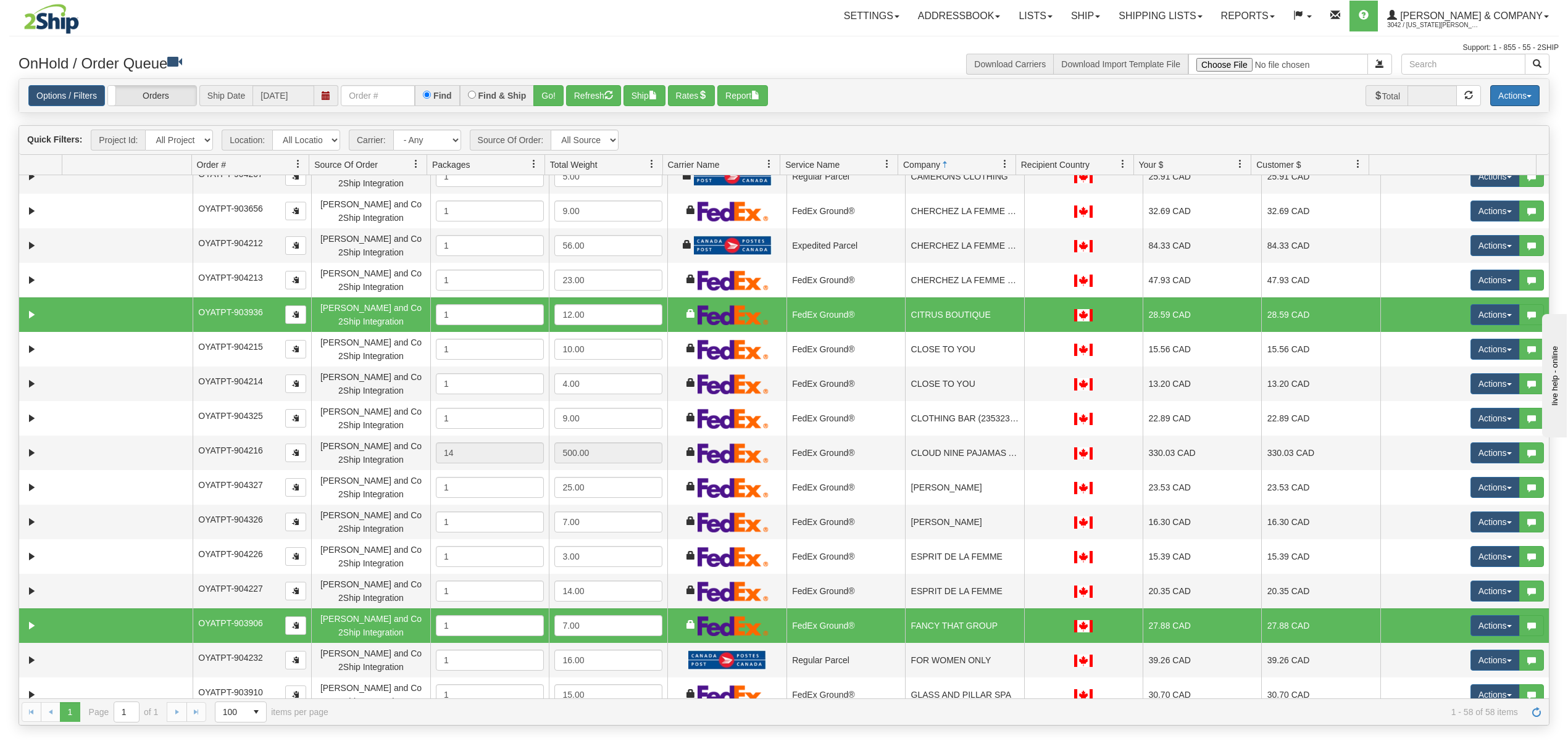
click at [1506, 97] on button "Actions" at bounding box center [1515, 95] width 50 height 21
click at [1471, 196] on link "Delete Selected" at bounding box center [1487, 195] width 104 height 16
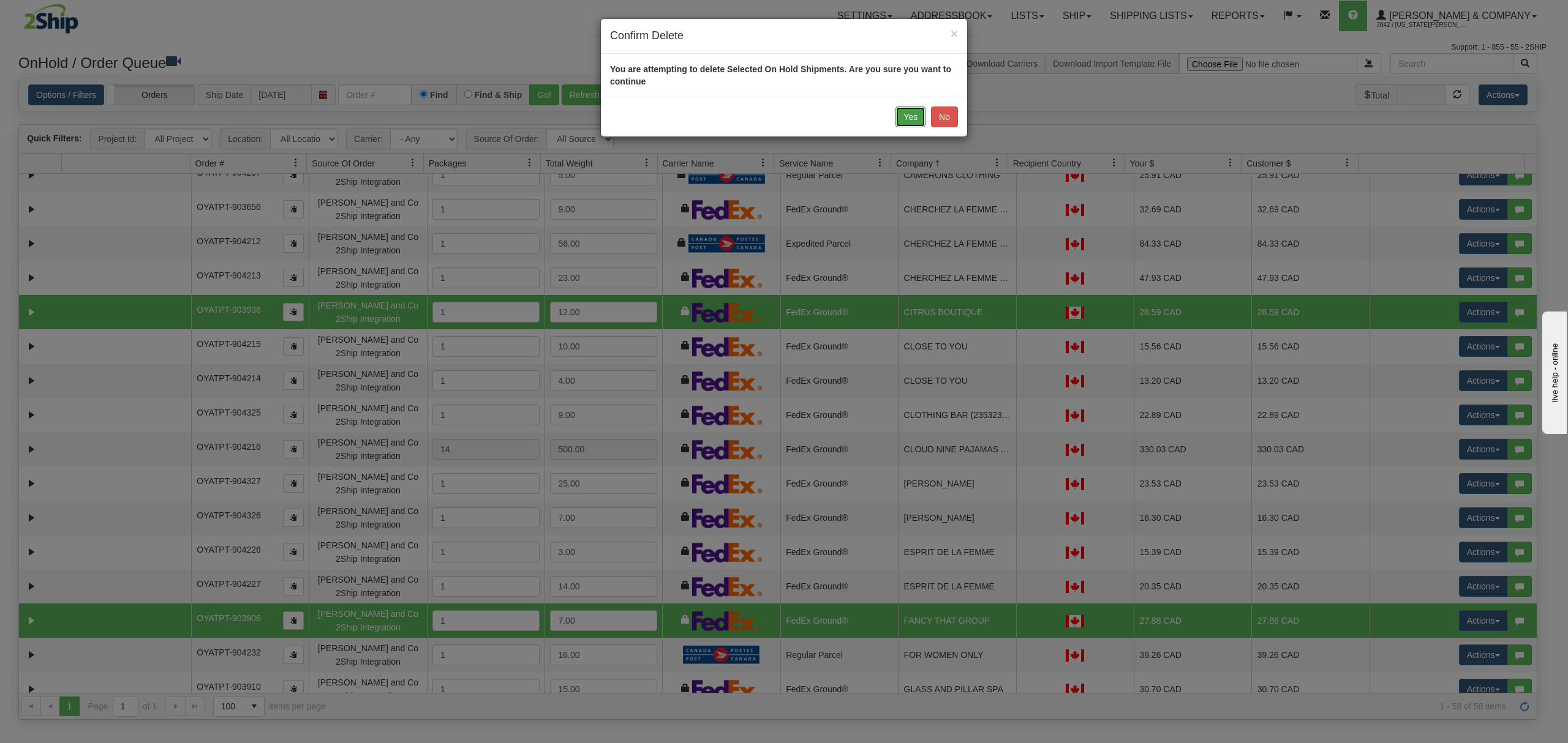
click at [907, 117] on button "Yes" at bounding box center [910, 117] width 30 height 21
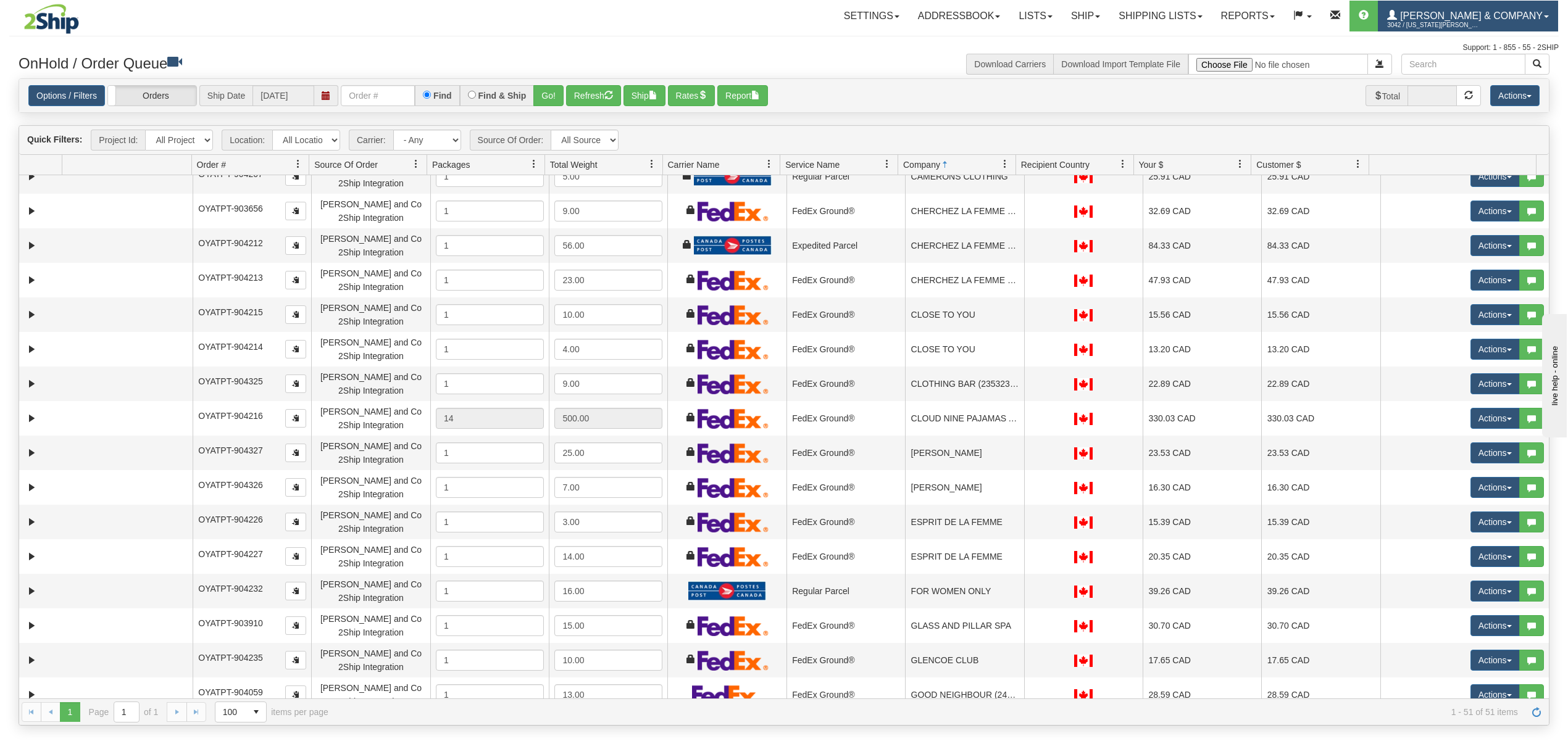
click at [1521, 17] on span "Yates & Company" at bounding box center [1470, 16] width 146 height 11
click at [1504, 80] on link "LOG OUT" at bounding box center [1495, 75] width 125 height 16
